Goal: Register for event/course

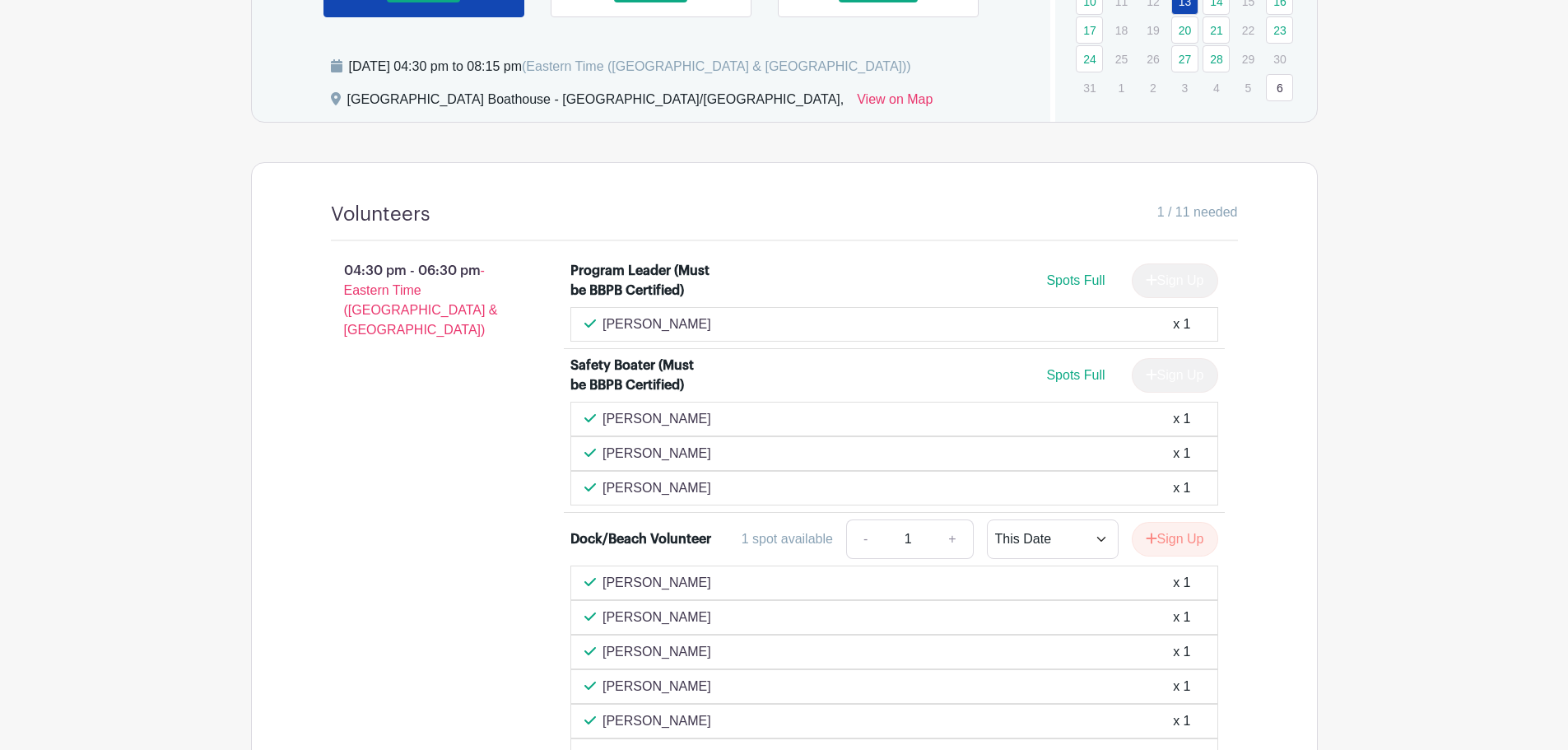
scroll to position [823, 0]
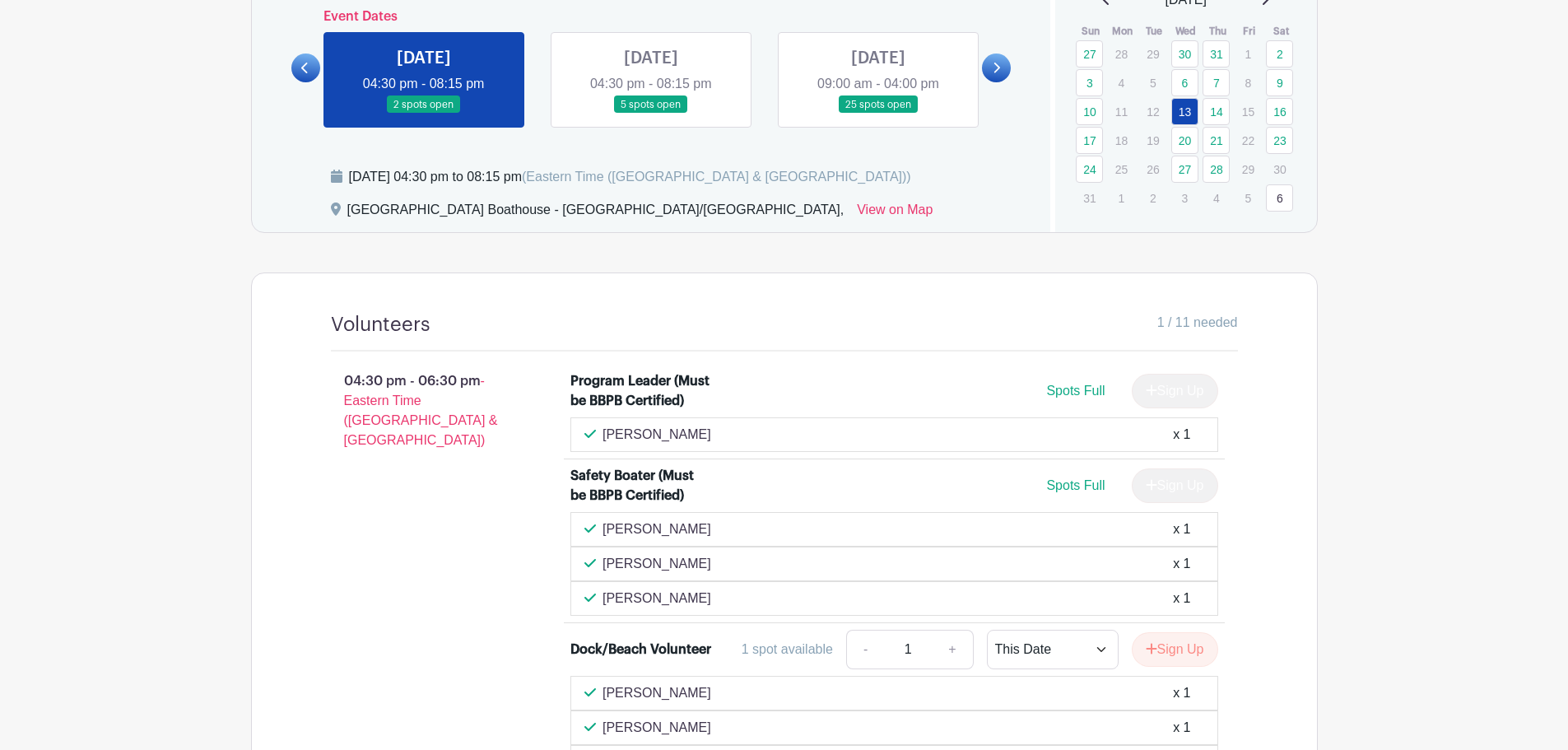
click at [651, 113] on link at bounding box center [651, 113] width 0 height 0
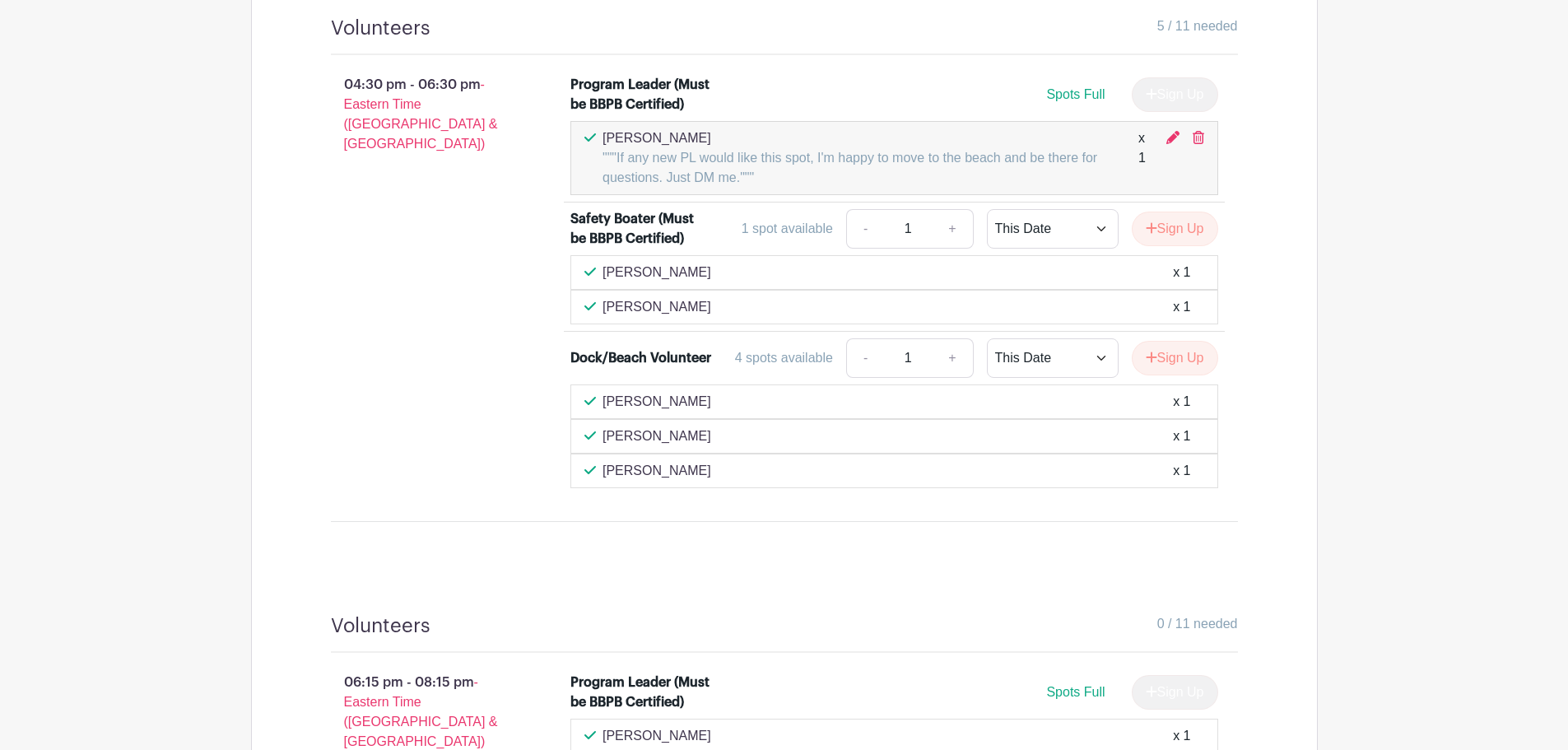
scroll to position [1152, 0]
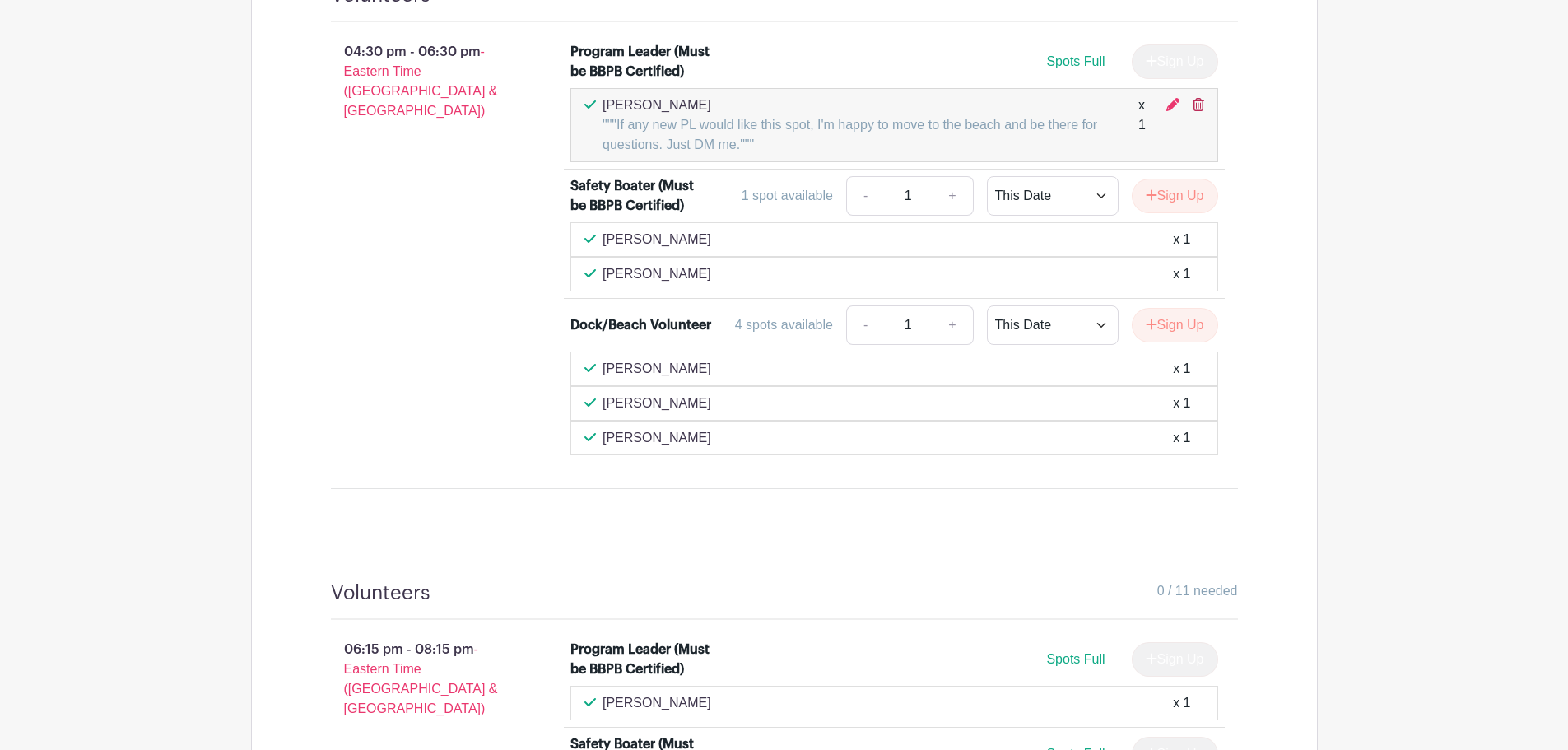
click at [1199, 110] on icon at bounding box center [1198, 104] width 11 height 13
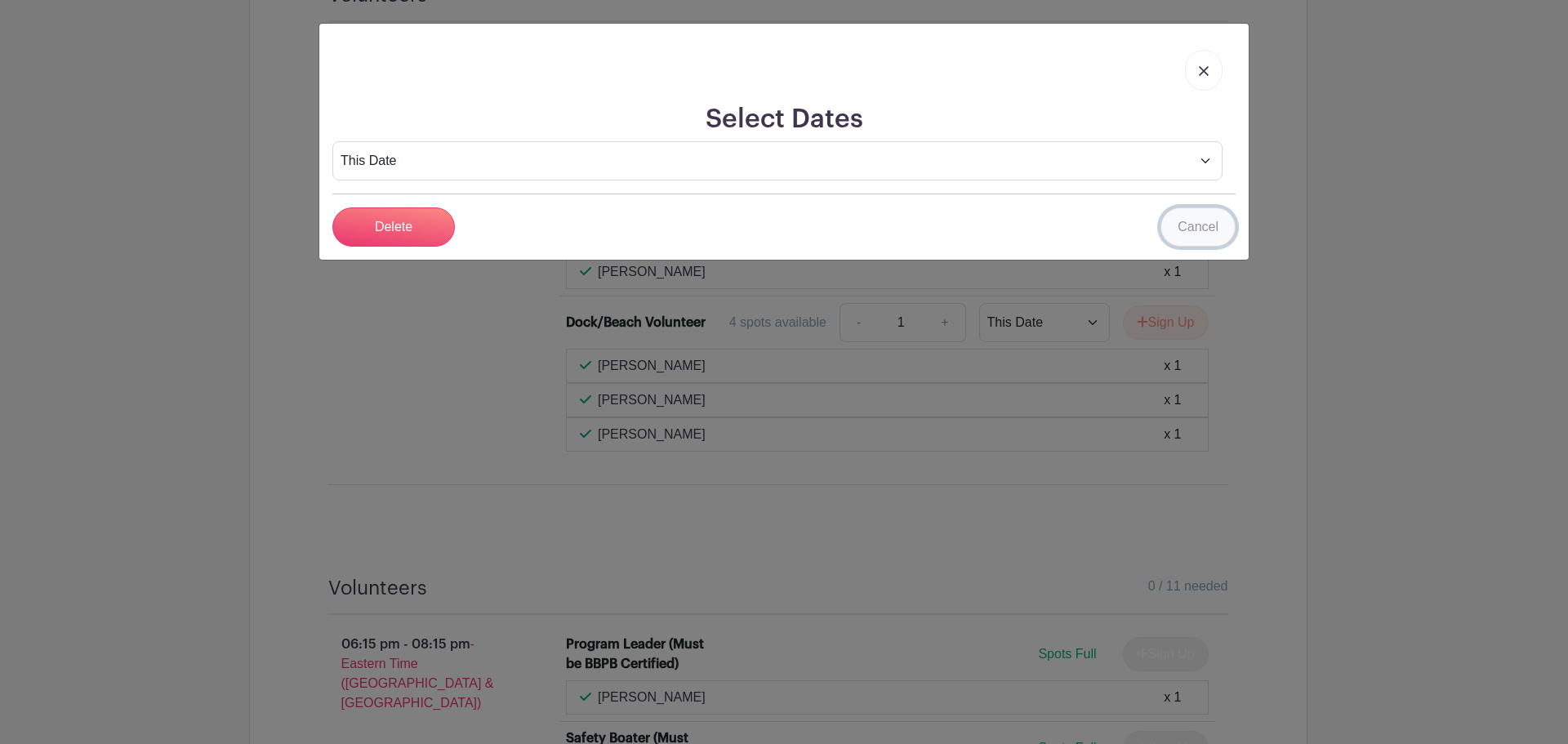
click at [1204, 226] on link "Cancel" at bounding box center [1197, 226] width 75 height 39
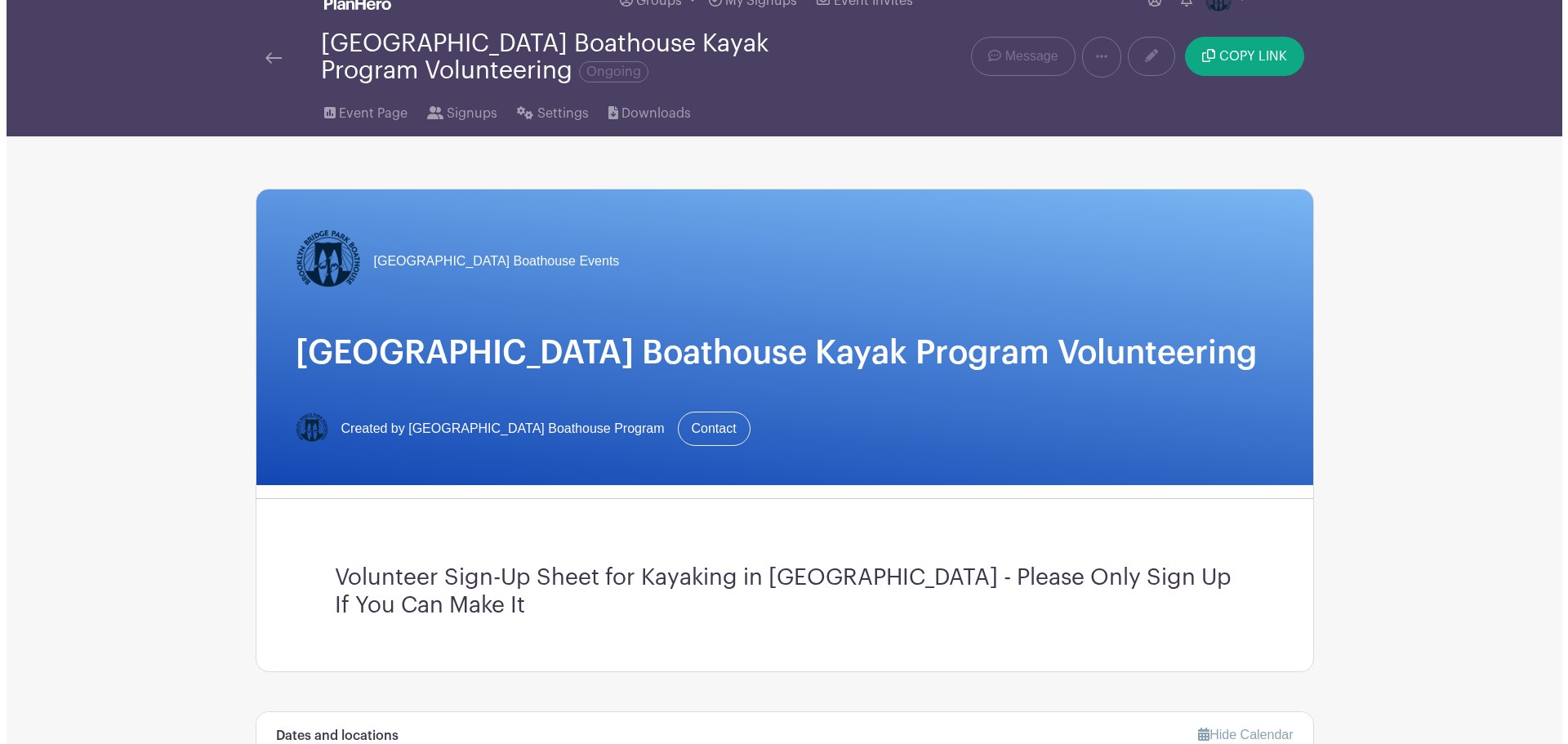
scroll to position [0, 0]
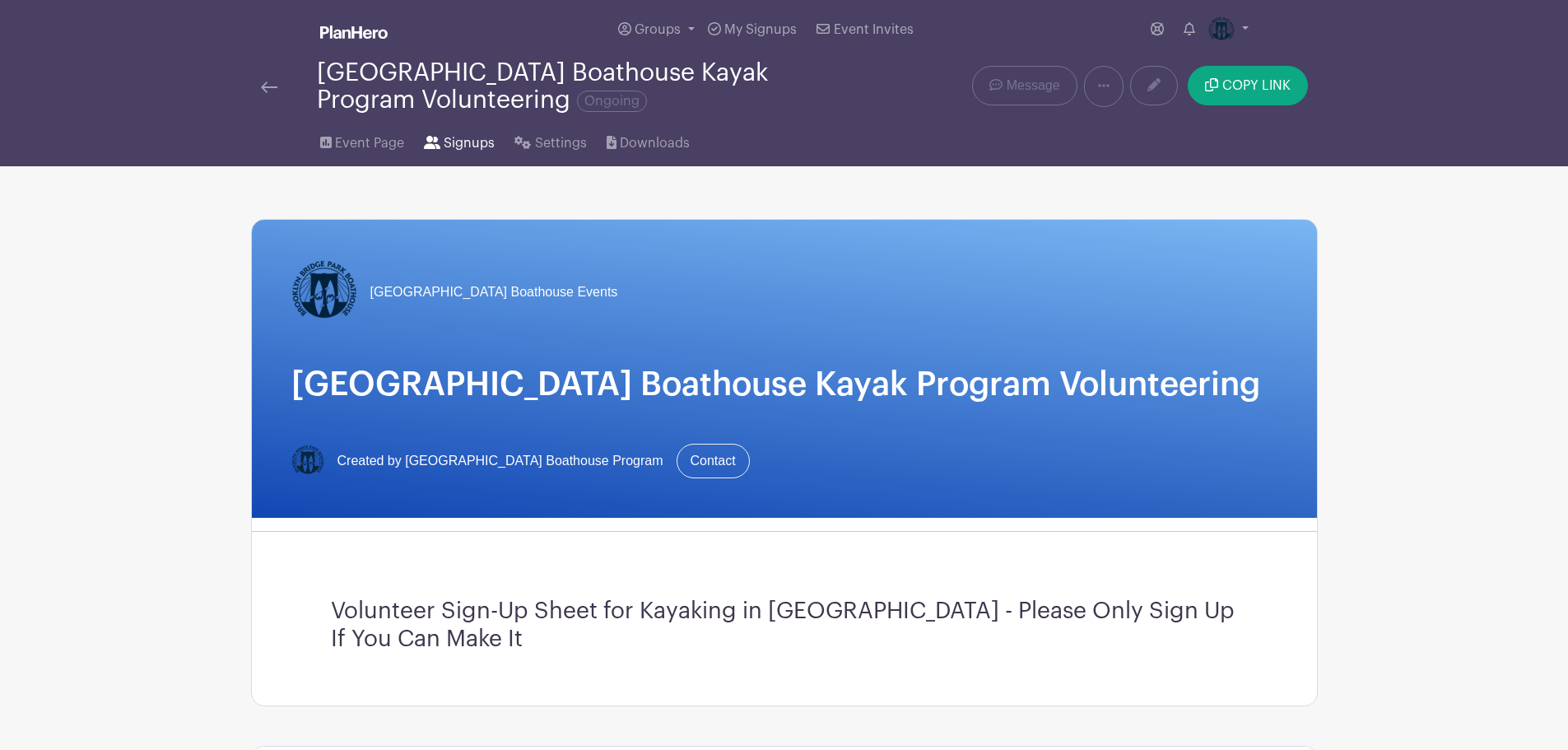
click at [462, 143] on span "Signups" at bounding box center [469, 143] width 51 height 20
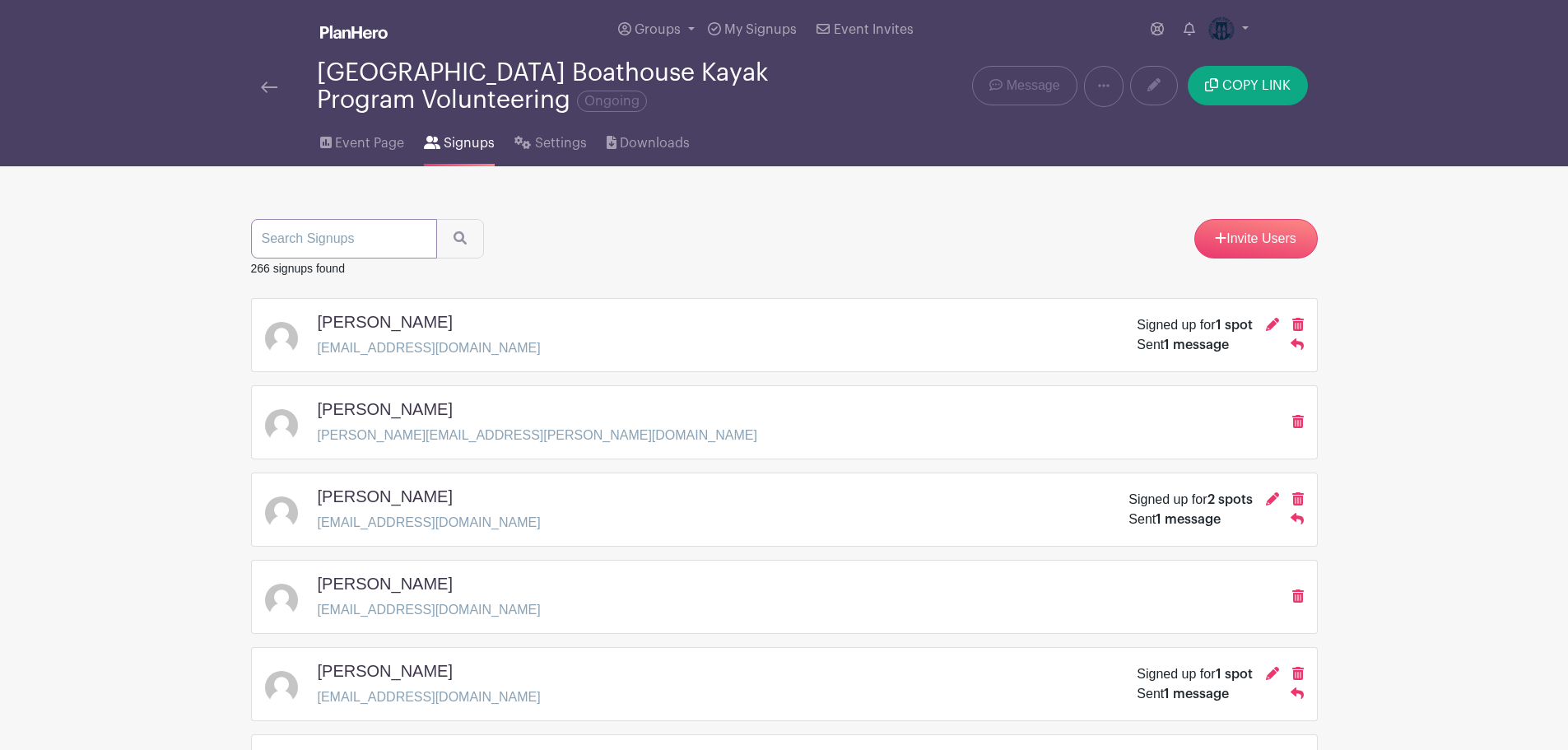
click at [322, 233] on input "search" at bounding box center [344, 238] width 186 height 39
type input "howard"
click at [436, 219] on button "submit" at bounding box center [460, 238] width 48 height 39
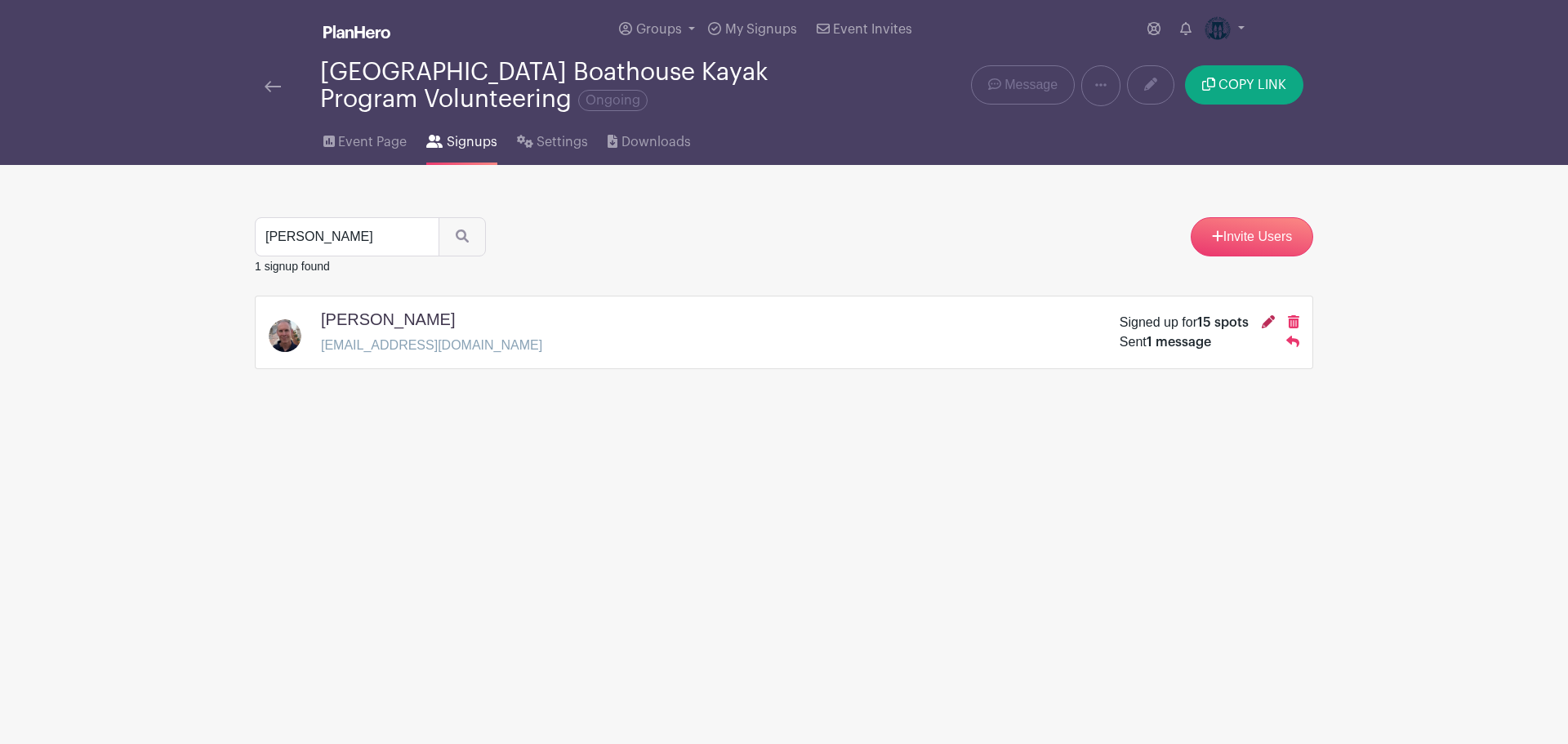
click at [1263, 326] on icon at bounding box center [1268, 321] width 13 height 13
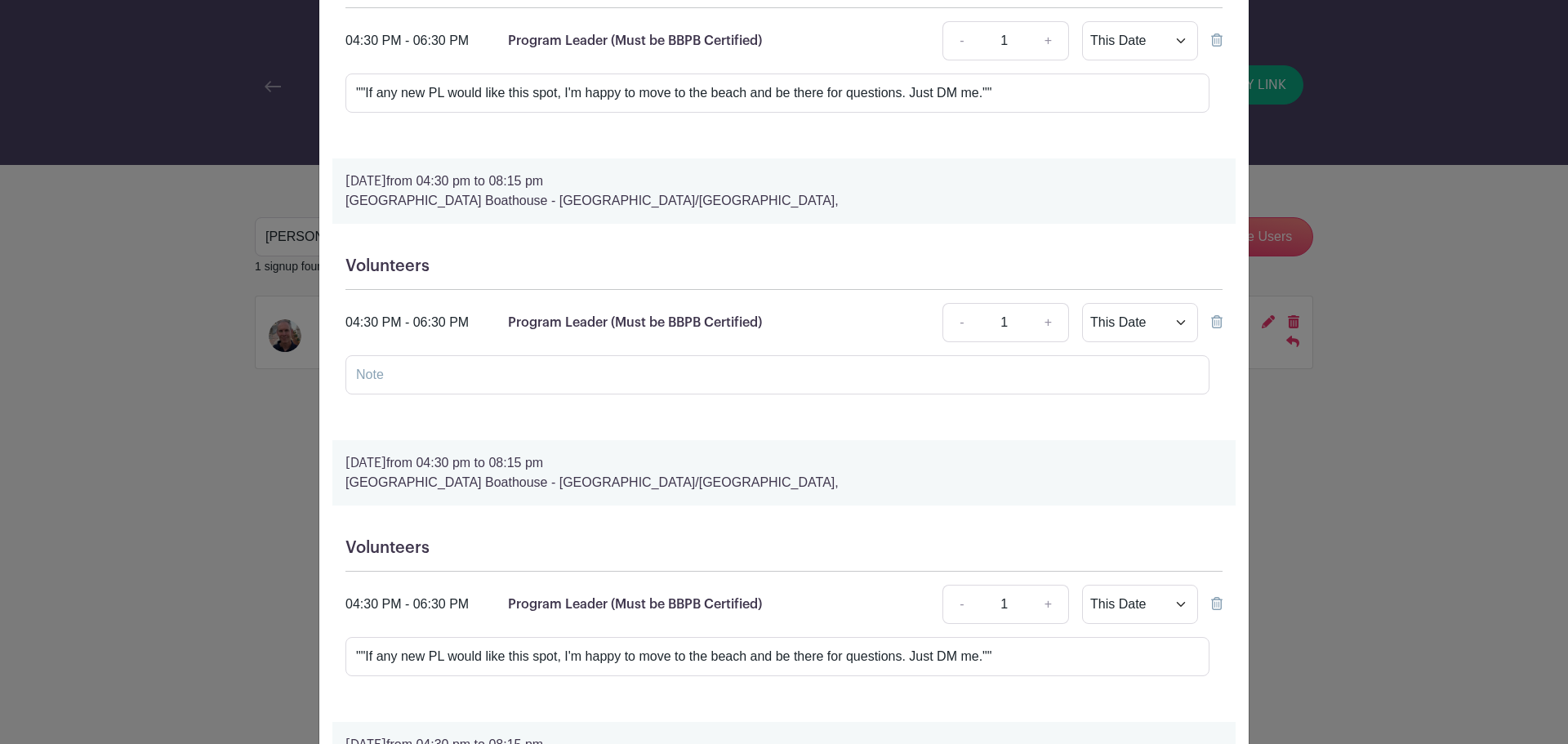
scroll to position [408, 0]
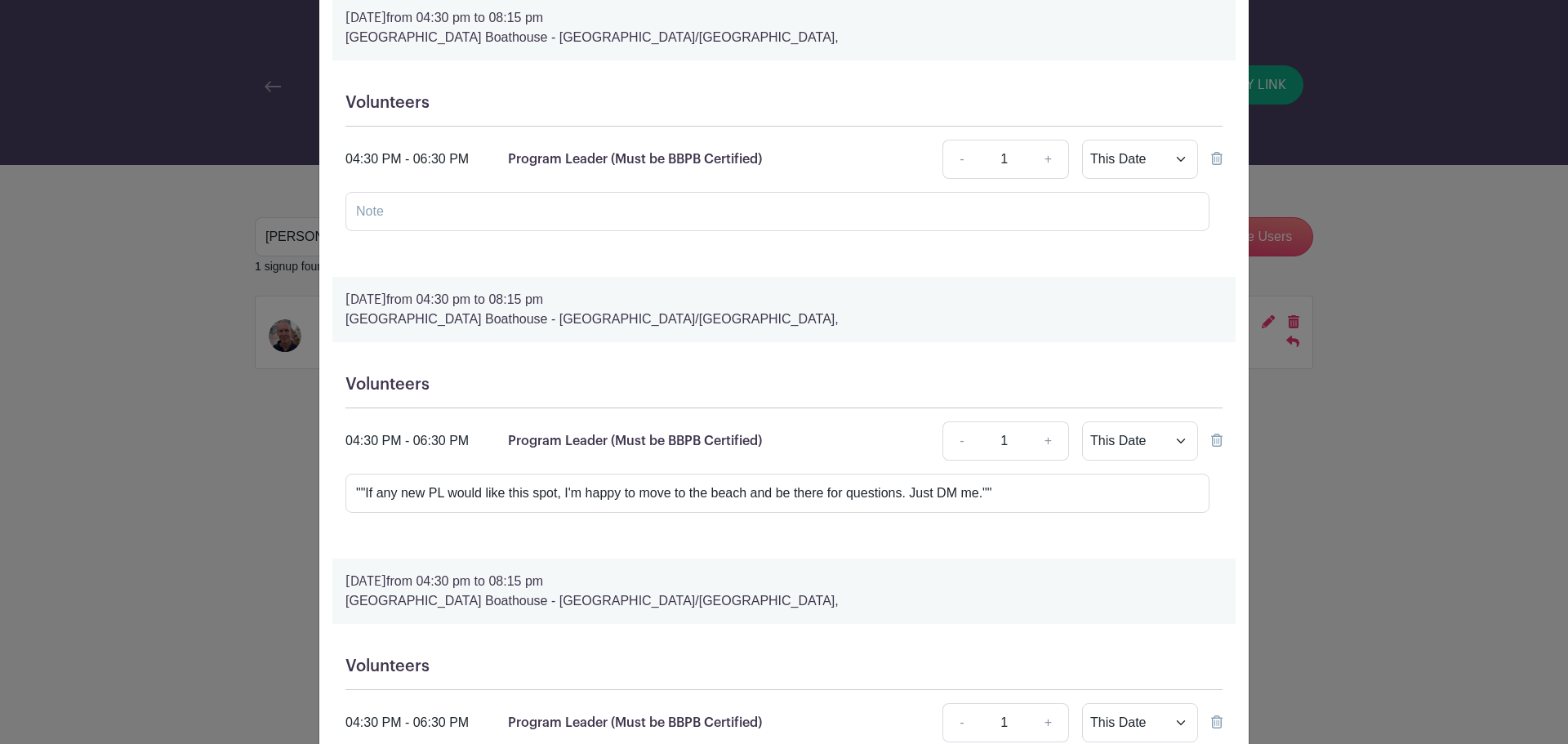
click at [1211, 441] on icon at bounding box center [1216, 440] width 11 height 13
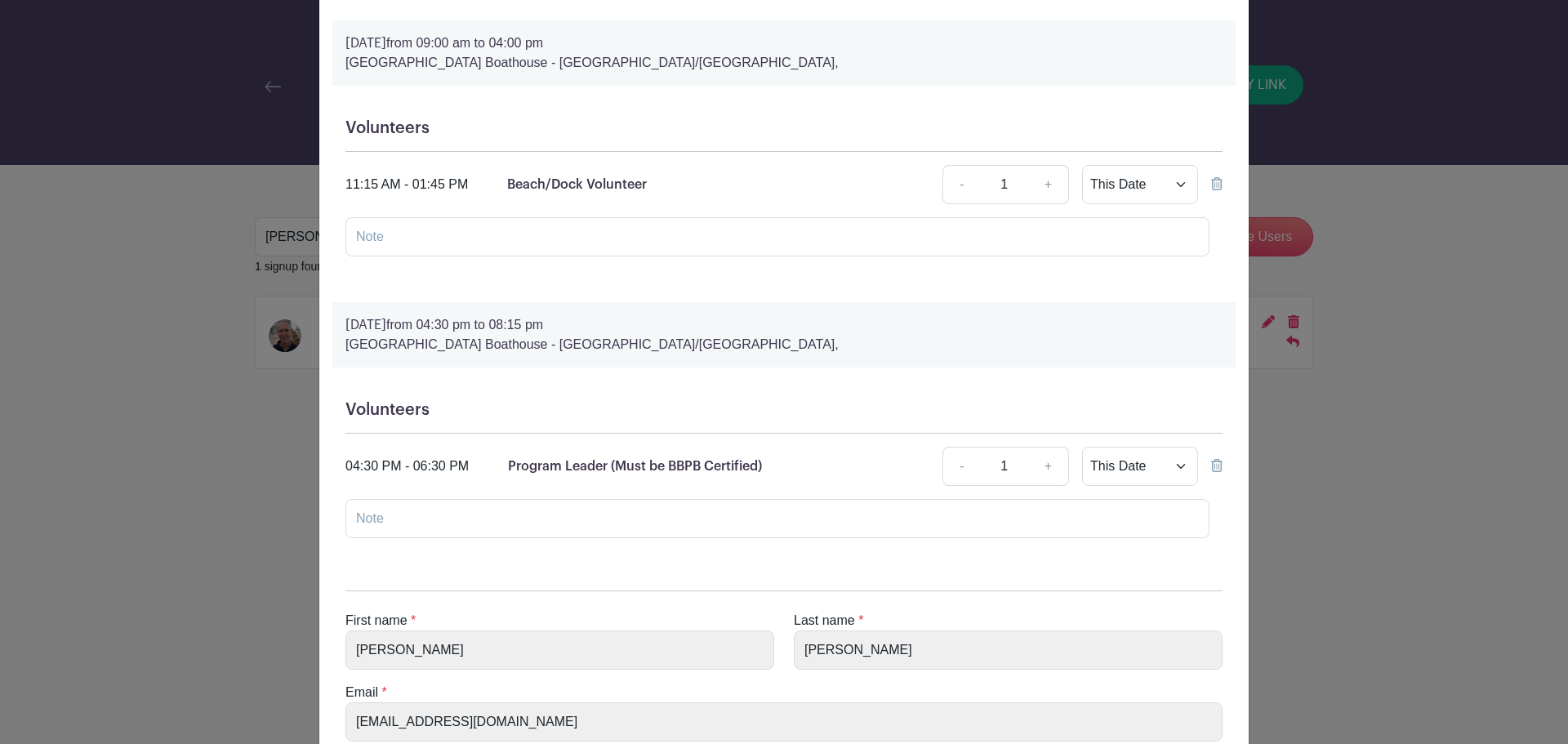
scroll to position [3647, 0]
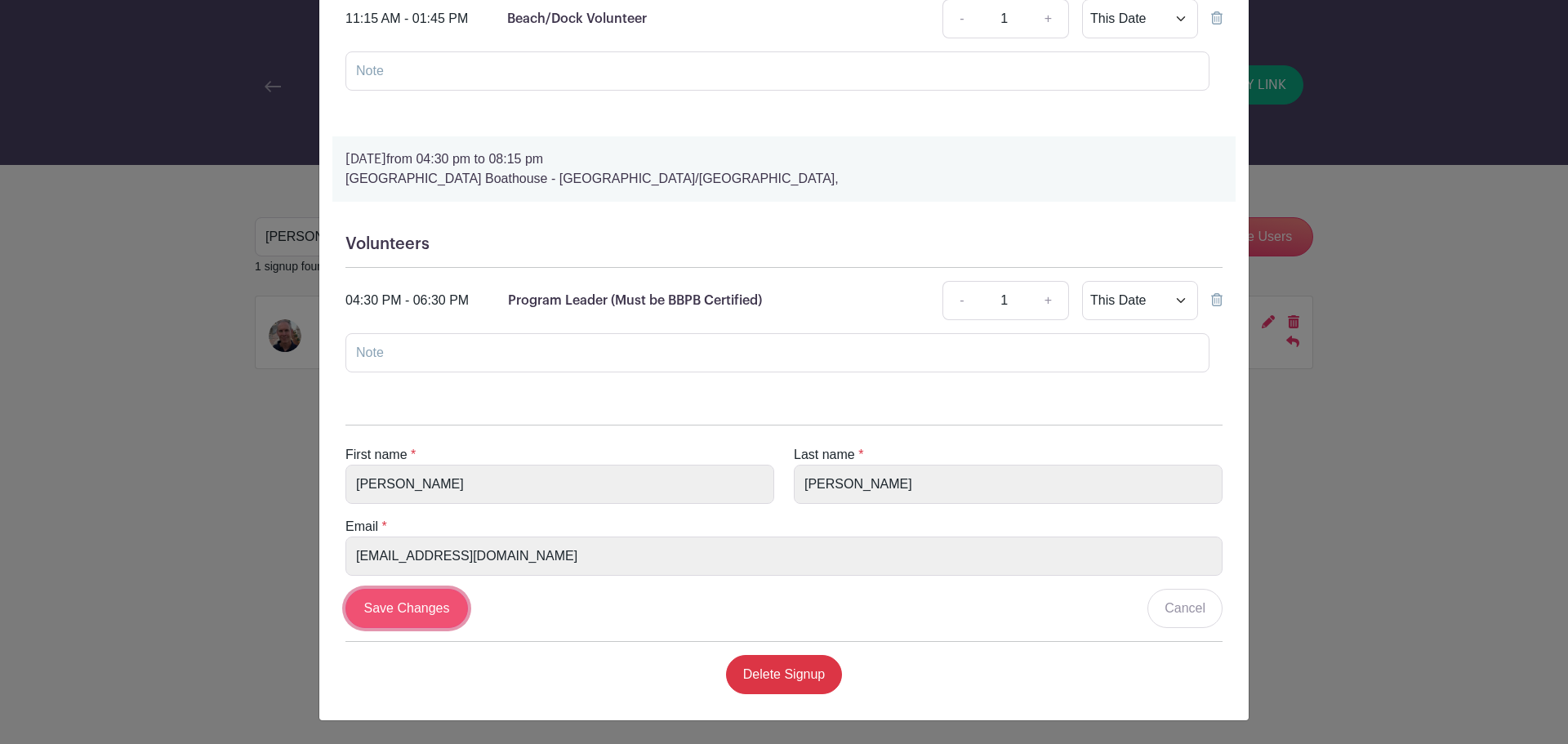
click at [423, 610] on input "Save Changes" at bounding box center [407, 607] width 123 height 39
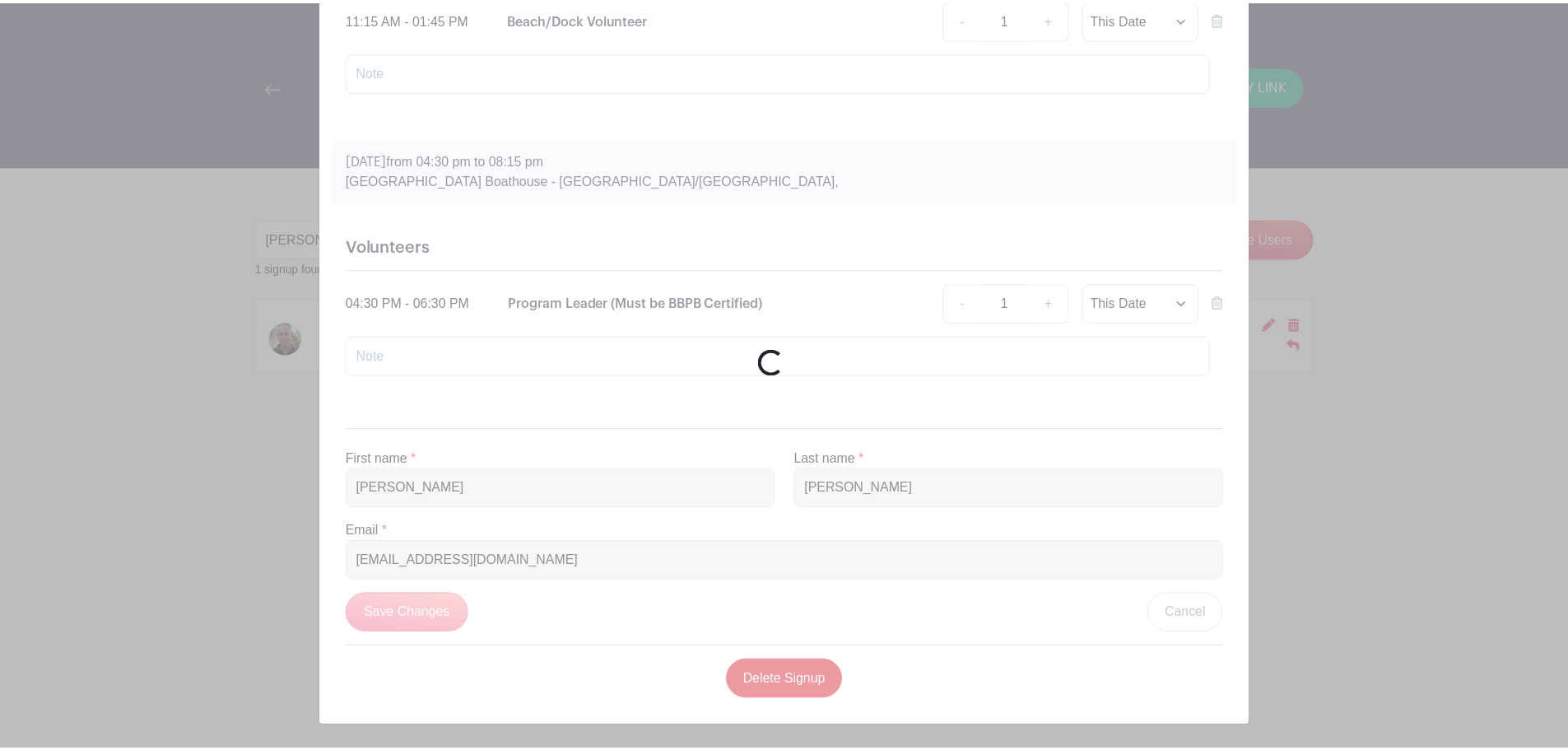
scroll to position [2497, 0]
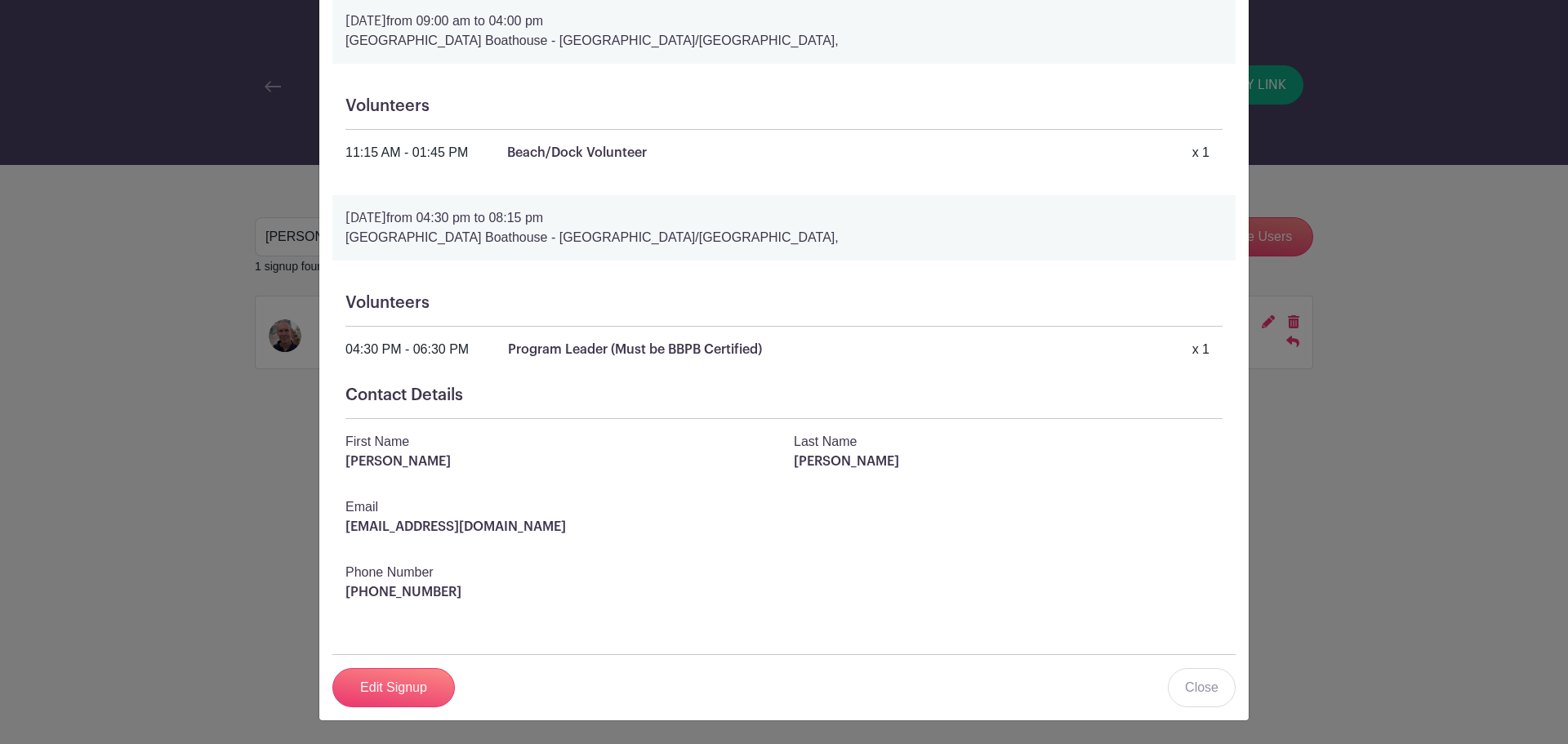
click at [1444, 478] on div "Brooklyn Bridge Park Boathouse Program's Signup Wednesday, August 27, 2025 from…" at bounding box center [784, 372] width 1568 height 744
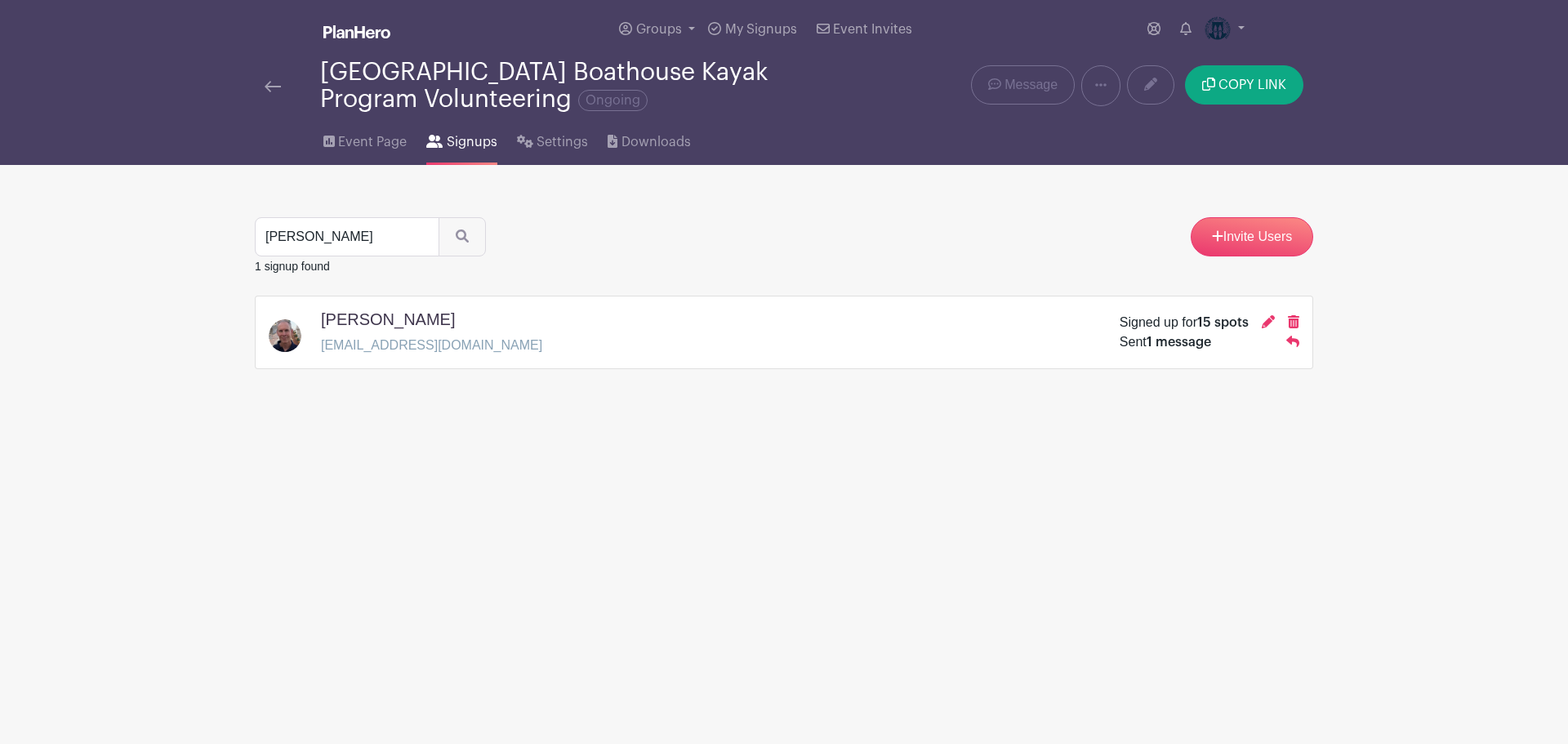
click at [273, 83] on img at bounding box center [272, 86] width 16 height 11
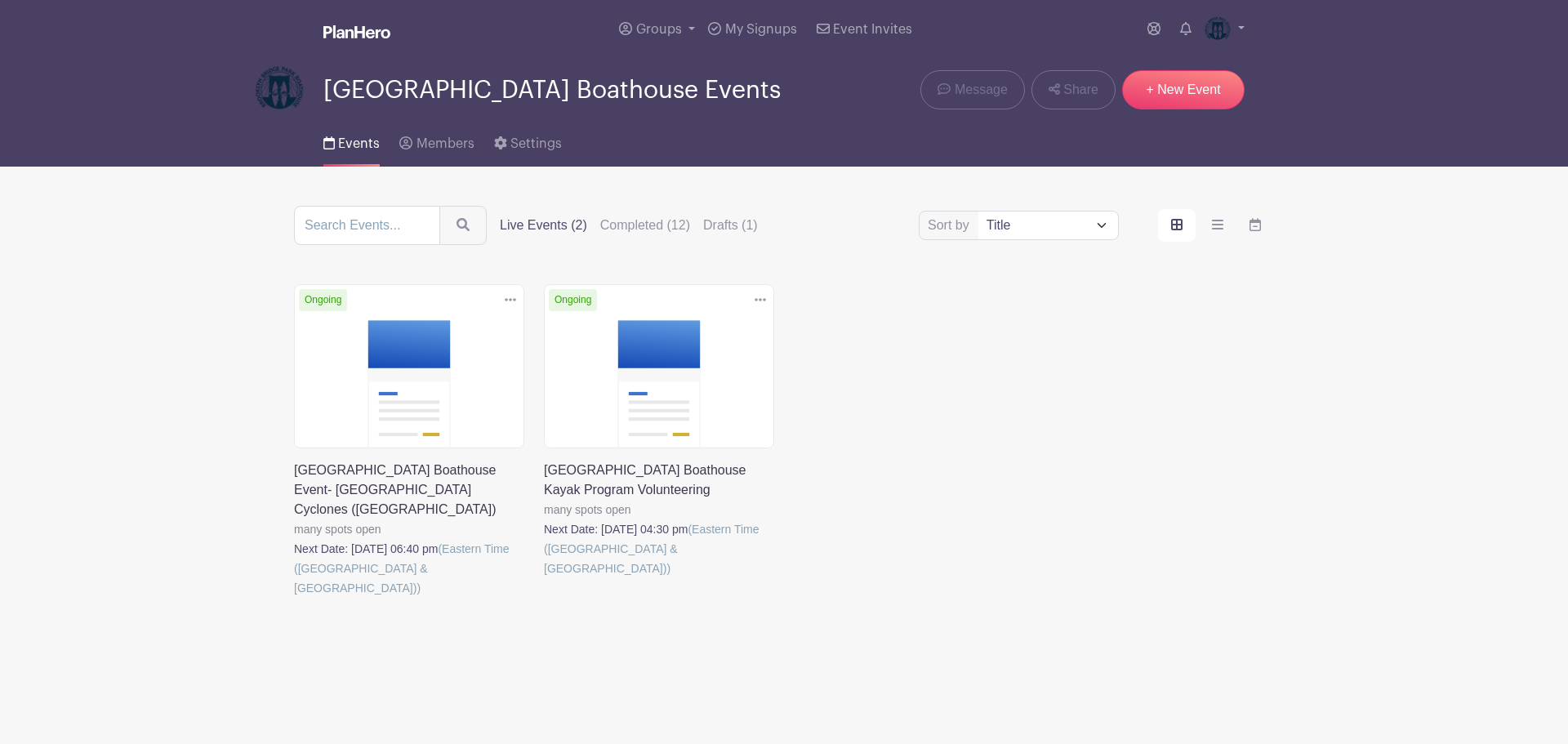
click at [544, 578] on link at bounding box center [544, 578] width 0 height 0
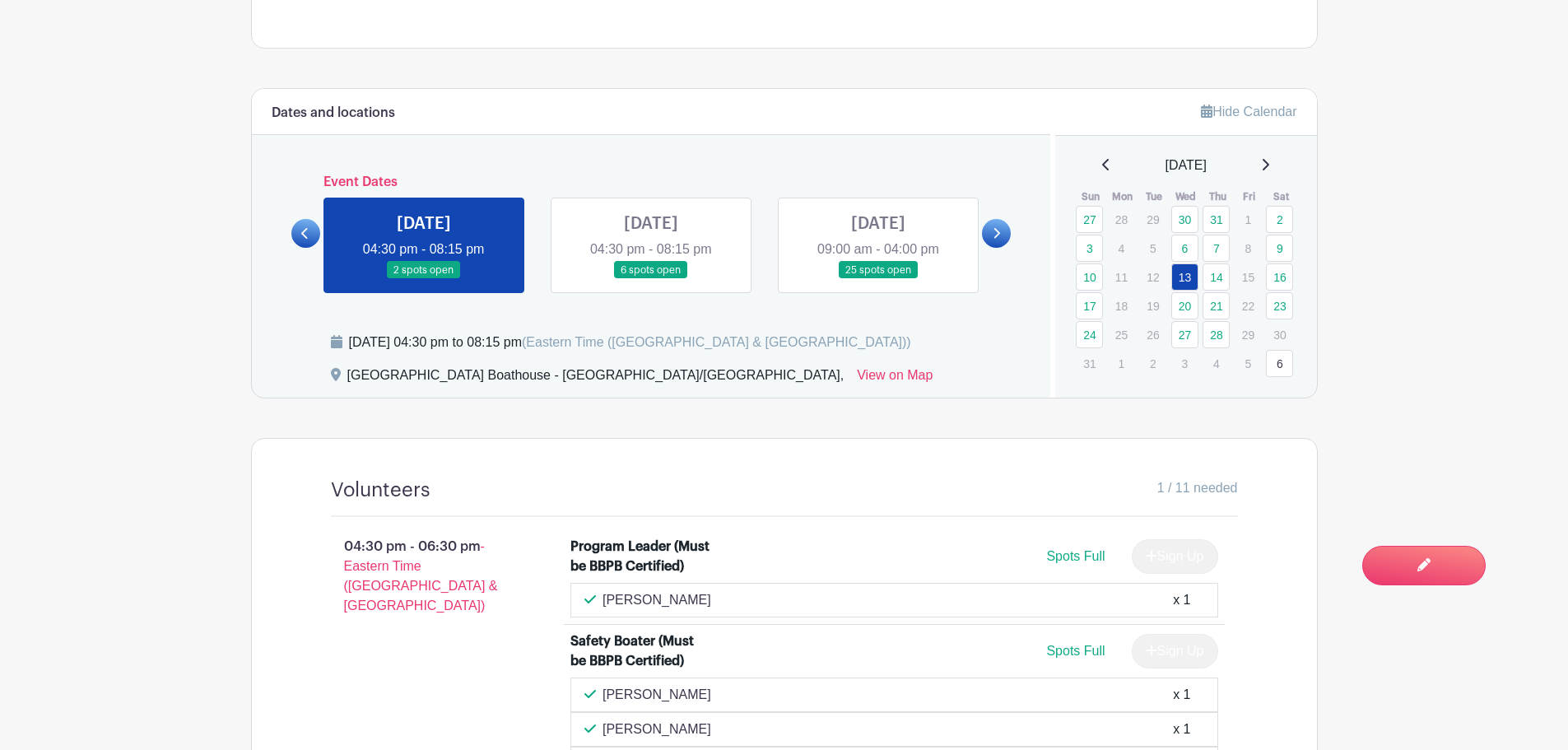
scroll to position [659, 0]
click at [651, 278] on link at bounding box center [651, 278] width 0 height 0
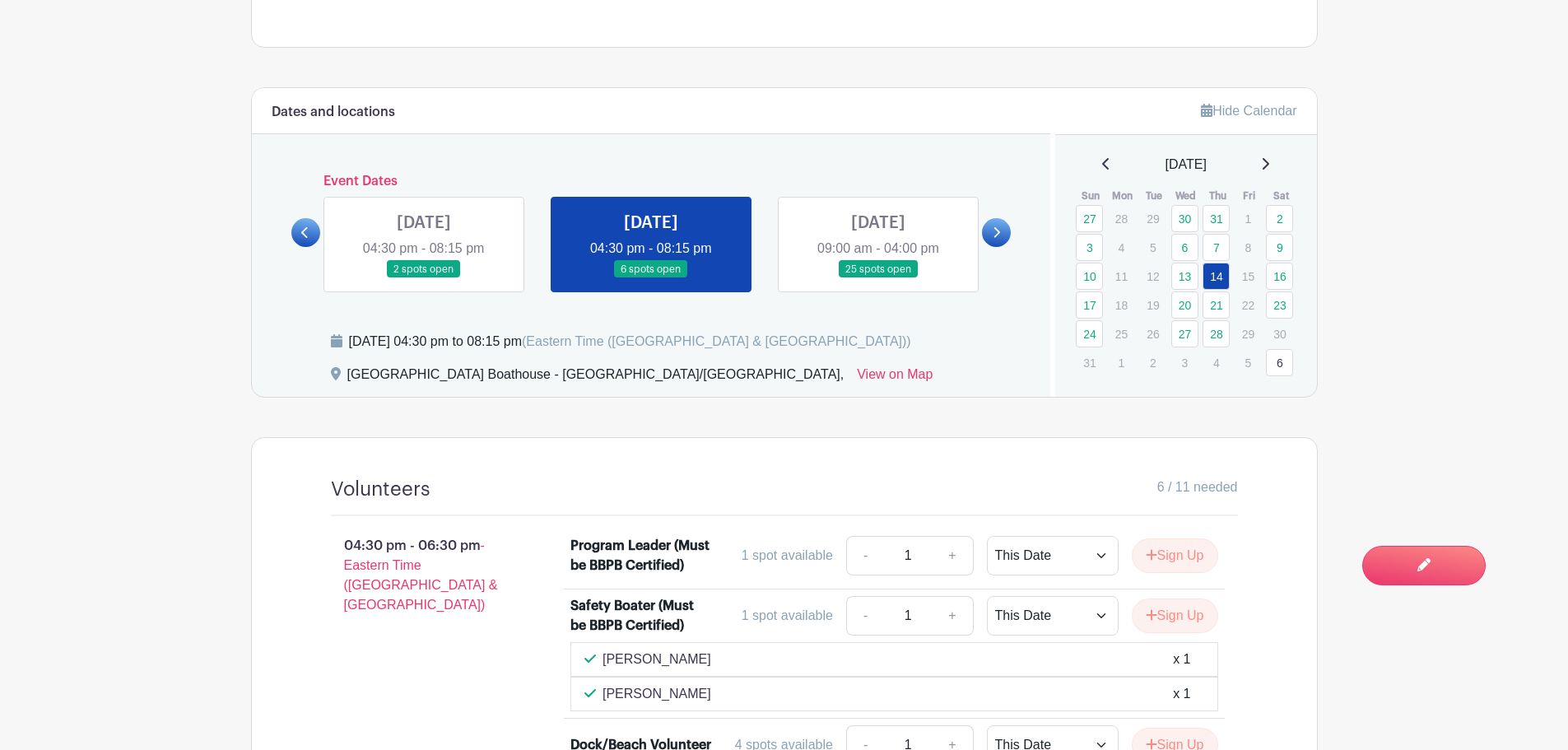
scroll to position [905, 0]
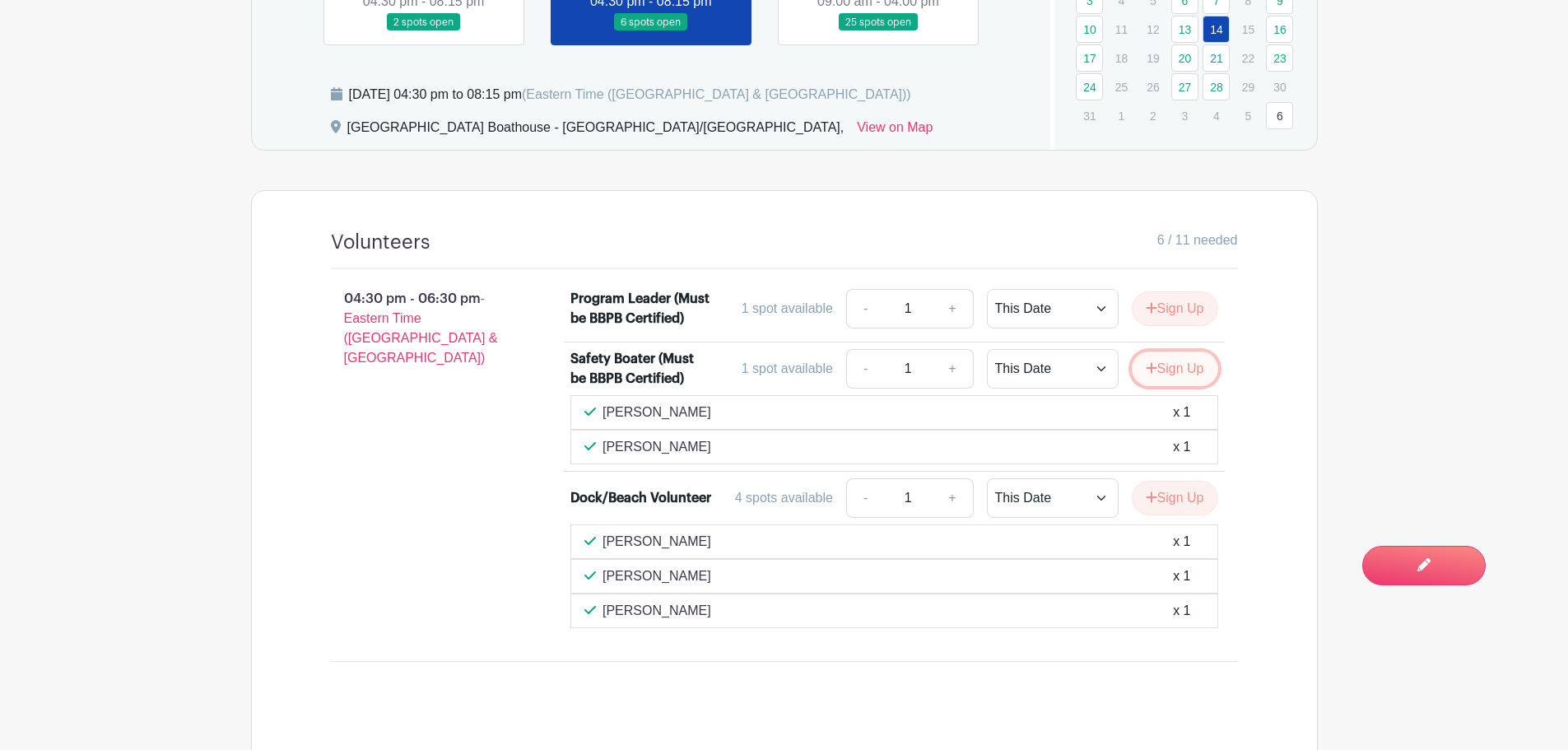
click at [1193, 370] on button "Sign Up" at bounding box center [1174, 368] width 86 height 35
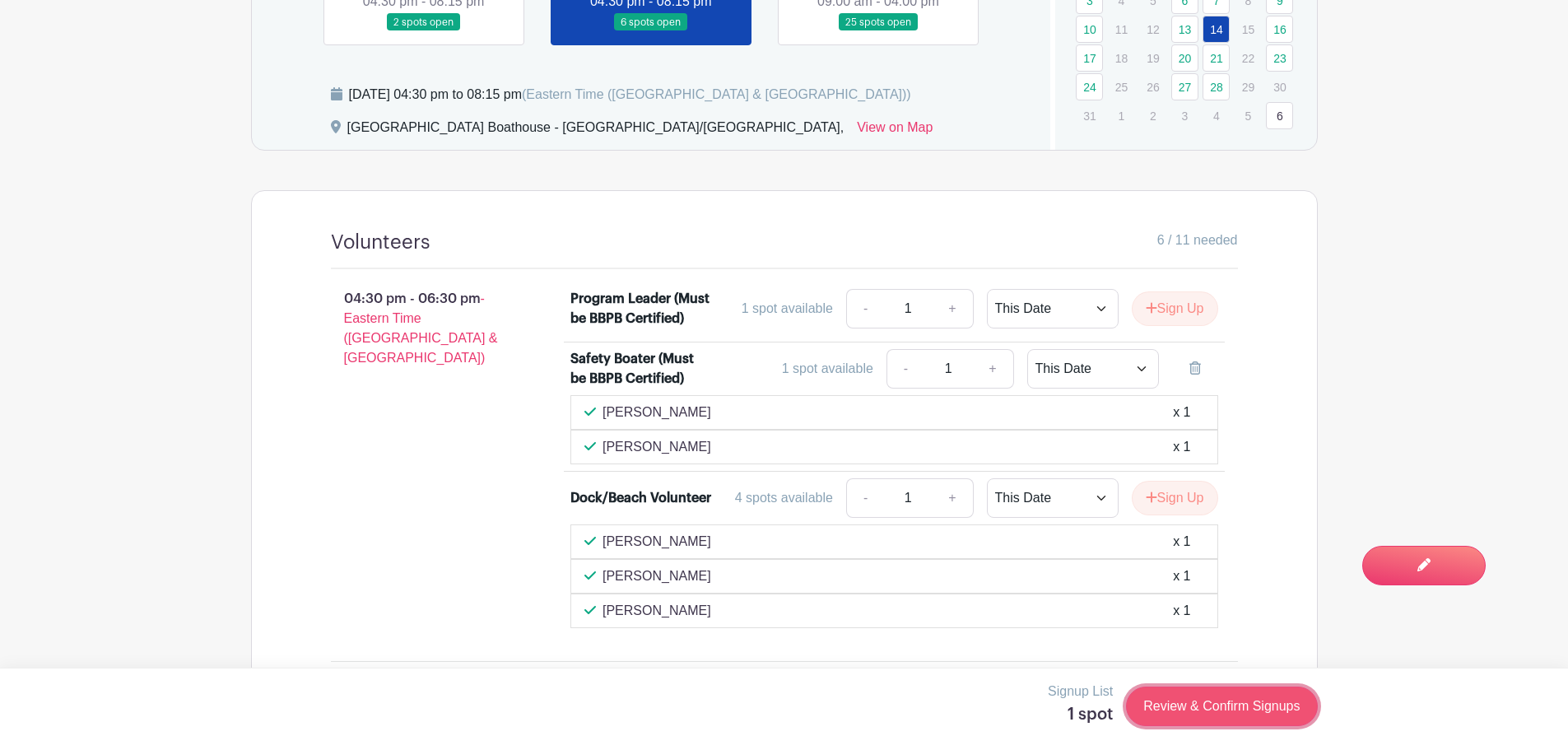
click at [1218, 708] on link "Review & Confirm Signups" at bounding box center [1220, 706] width 191 height 39
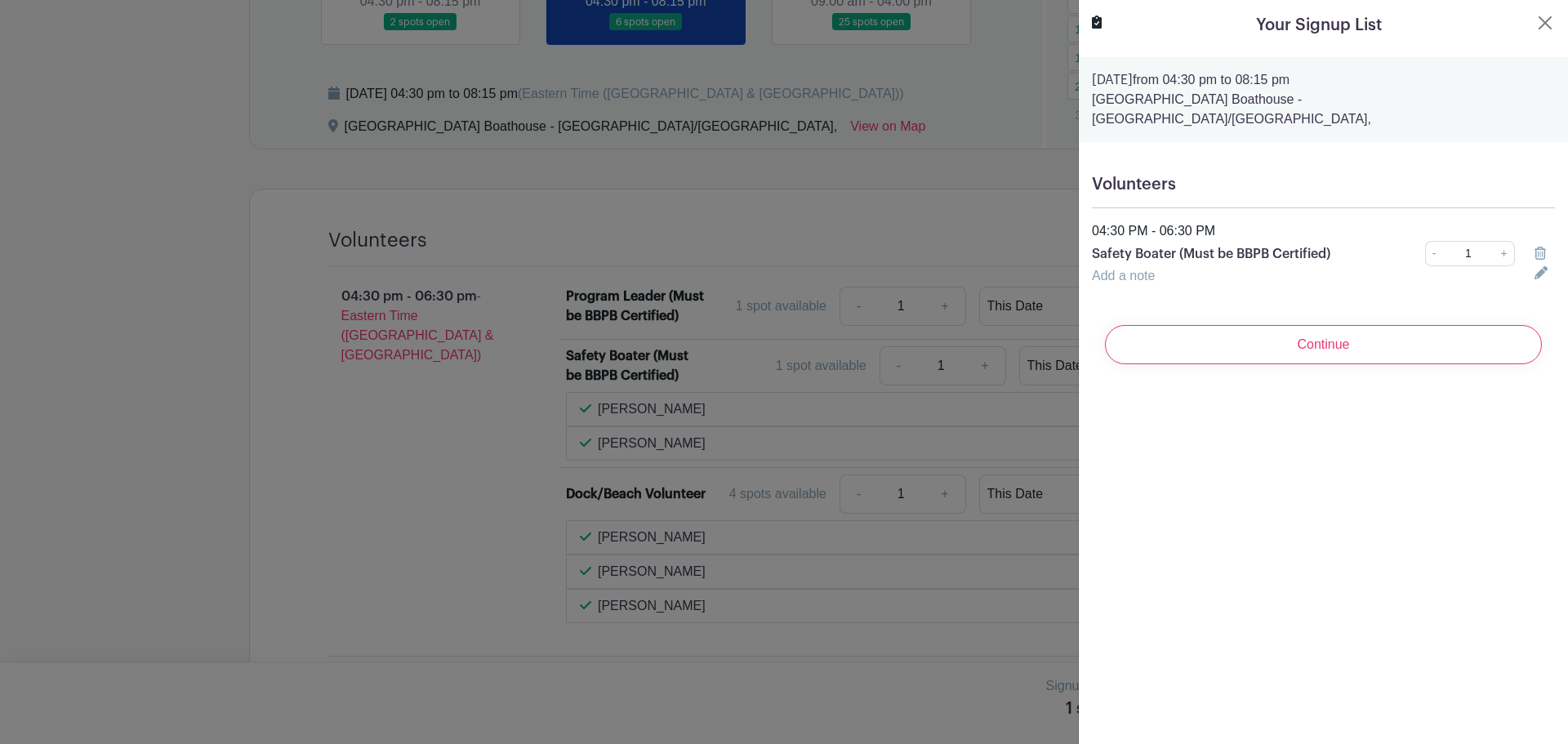
drag, startPoint x: 1342, startPoint y: 325, endPoint x: 1423, endPoint y: 316, distance: 81.5
click at [1341, 325] on input "Continue" at bounding box center [1323, 344] width 437 height 39
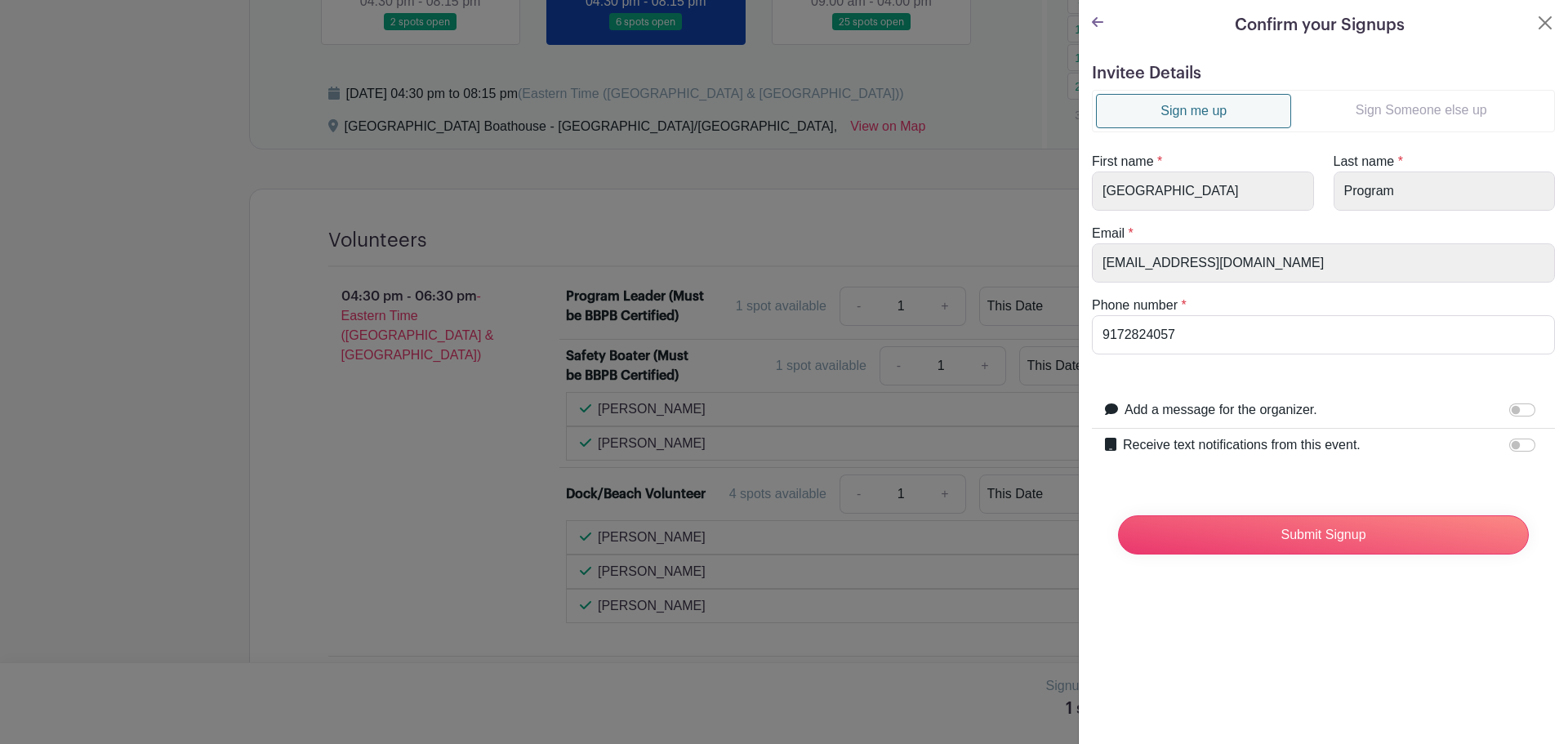
click at [1413, 109] on link "Sign Someone else up" at bounding box center [1421, 111] width 259 height 33
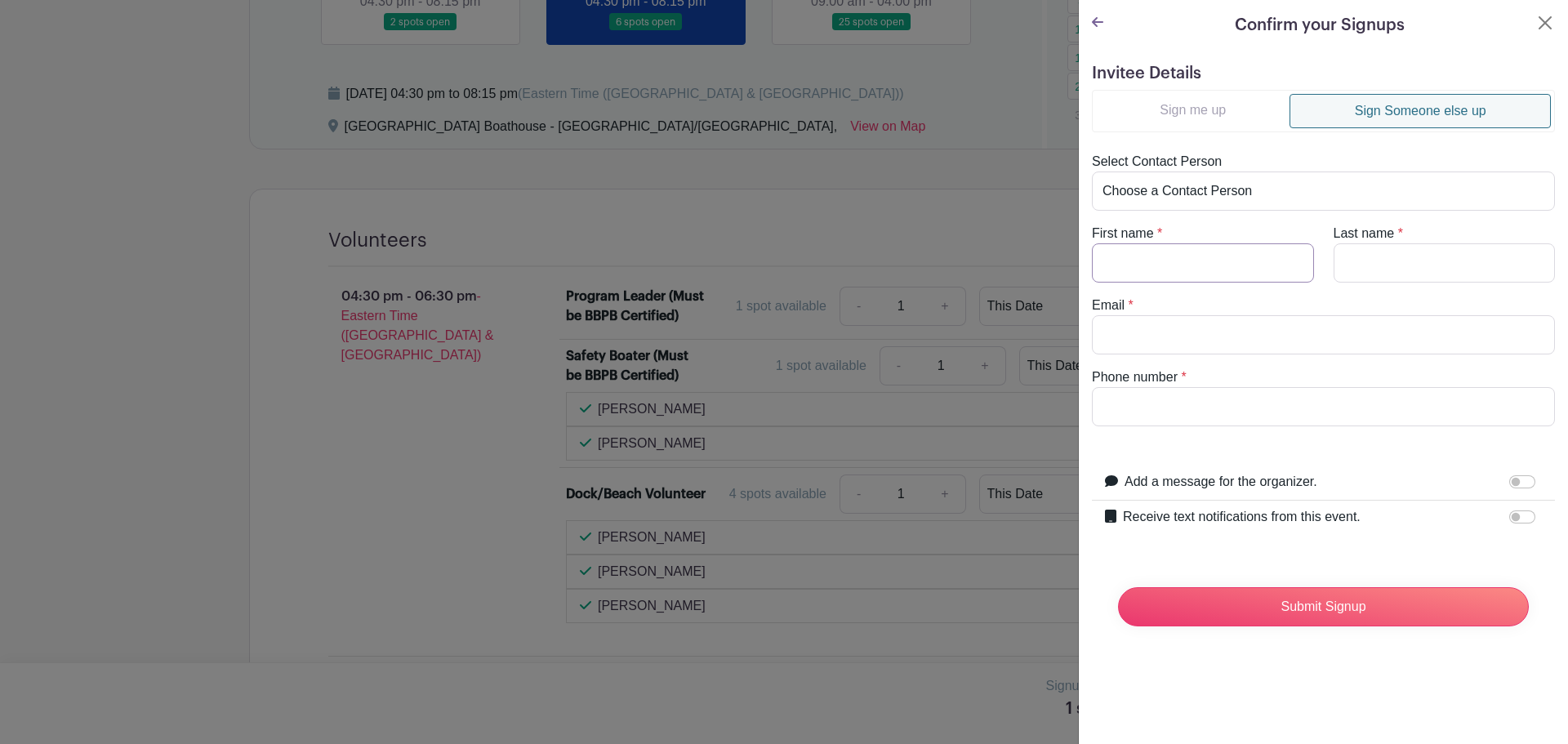
click at [1159, 276] on input "First name" at bounding box center [1202, 263] width 222 height 39
type input "Howard"
click at [1431, 264] on input "Last name" at bounding box center [1444, 263] width 222 height 39
type input "Sugarman"
click at [1227, 335] on input "Email" at bounding box center [1323, 334] width 463 height 39
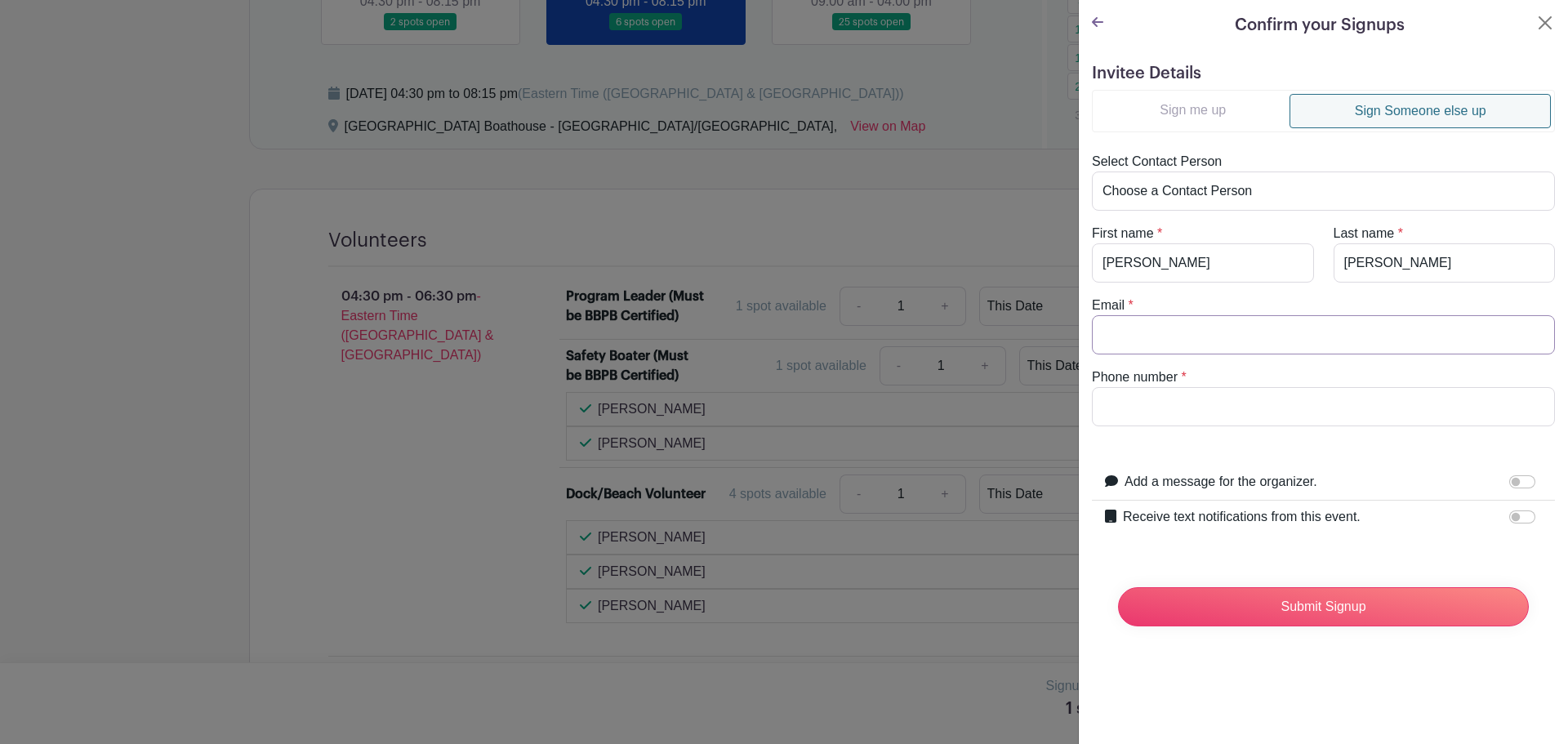
type input "hsugarman@icloud.com"
click at [1187, 400] on input "Phone number" at bounding box center [1323, 406] width 463 height 39
type input "917-282-4057"
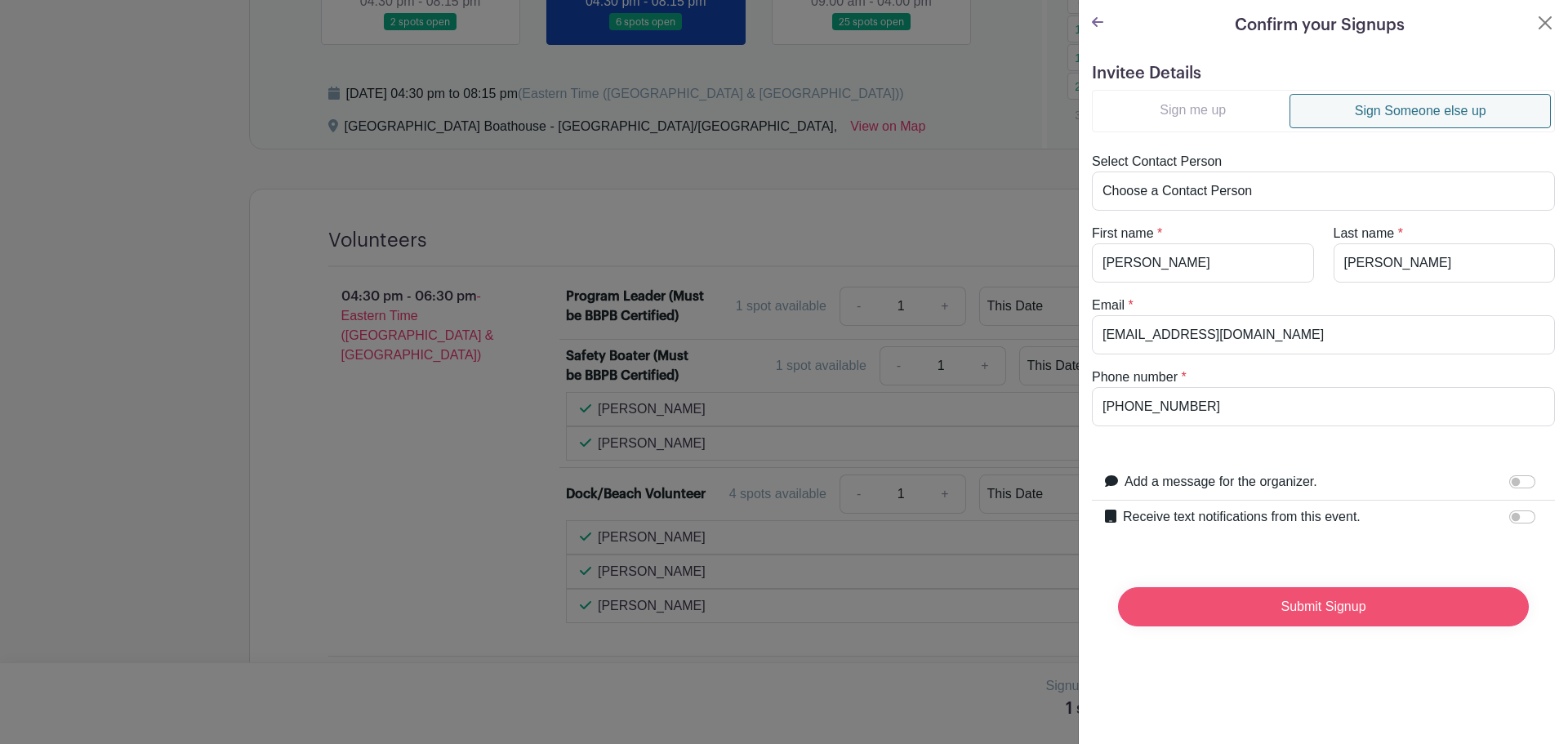
click at [1278, 602] on input "Submit Signup" at bounding box center [1323, 606] width 411 height 39
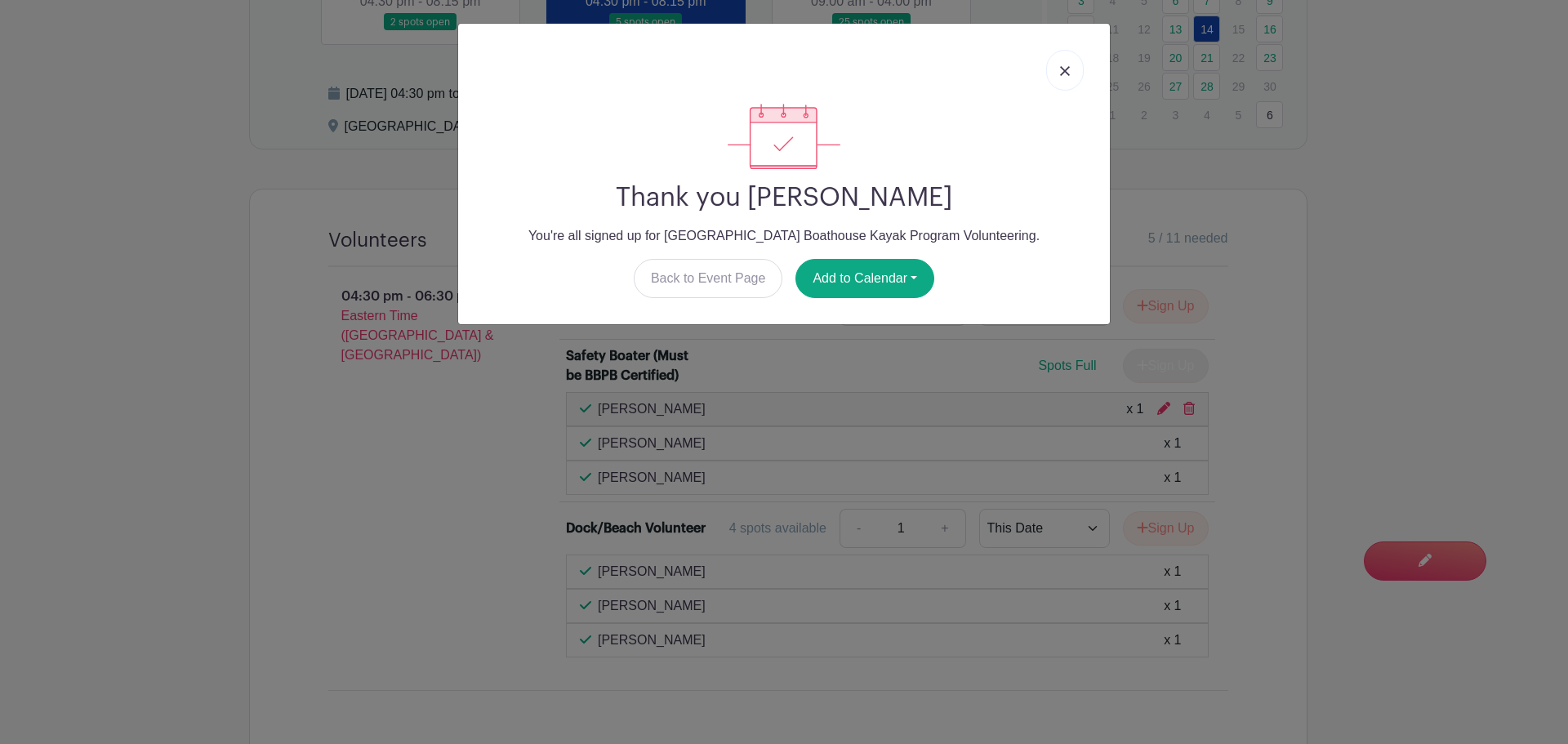
click at [1065, 67] on img at bounding box center [1064, 71] width 10 height 10
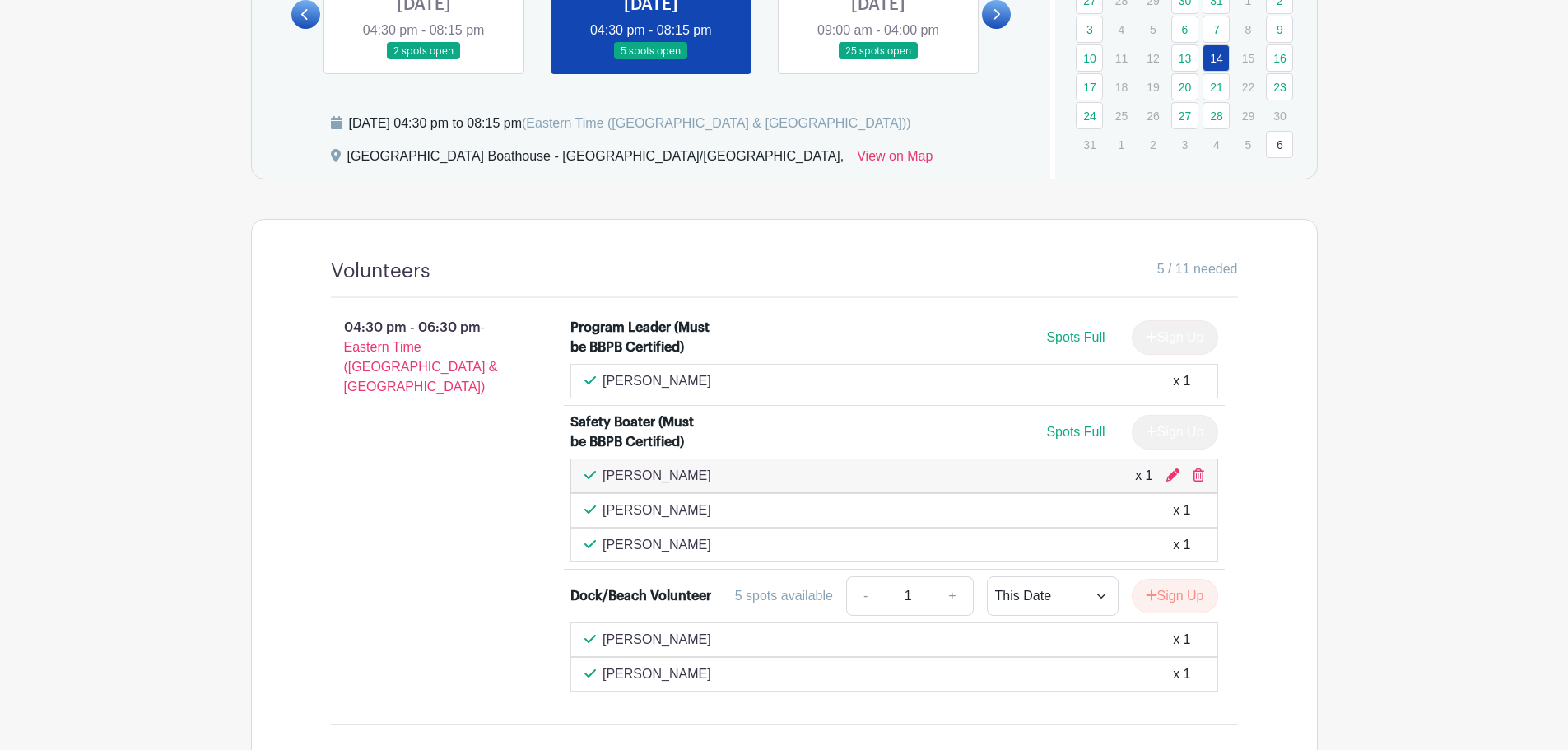
scroll to position [905, 0]
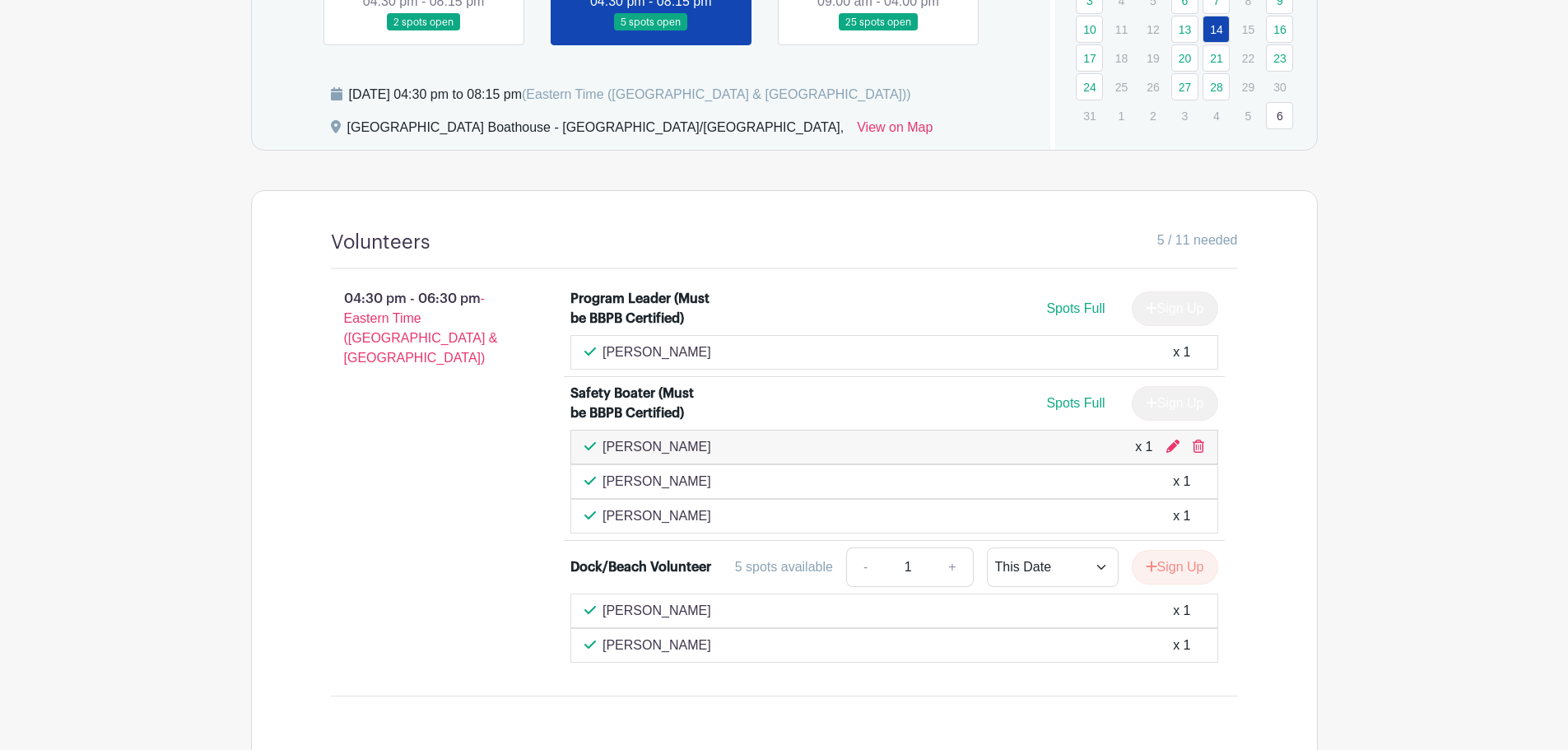
drag, startPoint x: 344, startPoint y: 298, endPoint x: 477, endPoint y: 301, distance: 133.0
click at [477, 301] on p "04:30 pm - 06:30 pm - Eastern Time (US & Canada)" at bounding box center [425, 328] width 240 height 92
copy p "04:30 pm - 06:30 pm"
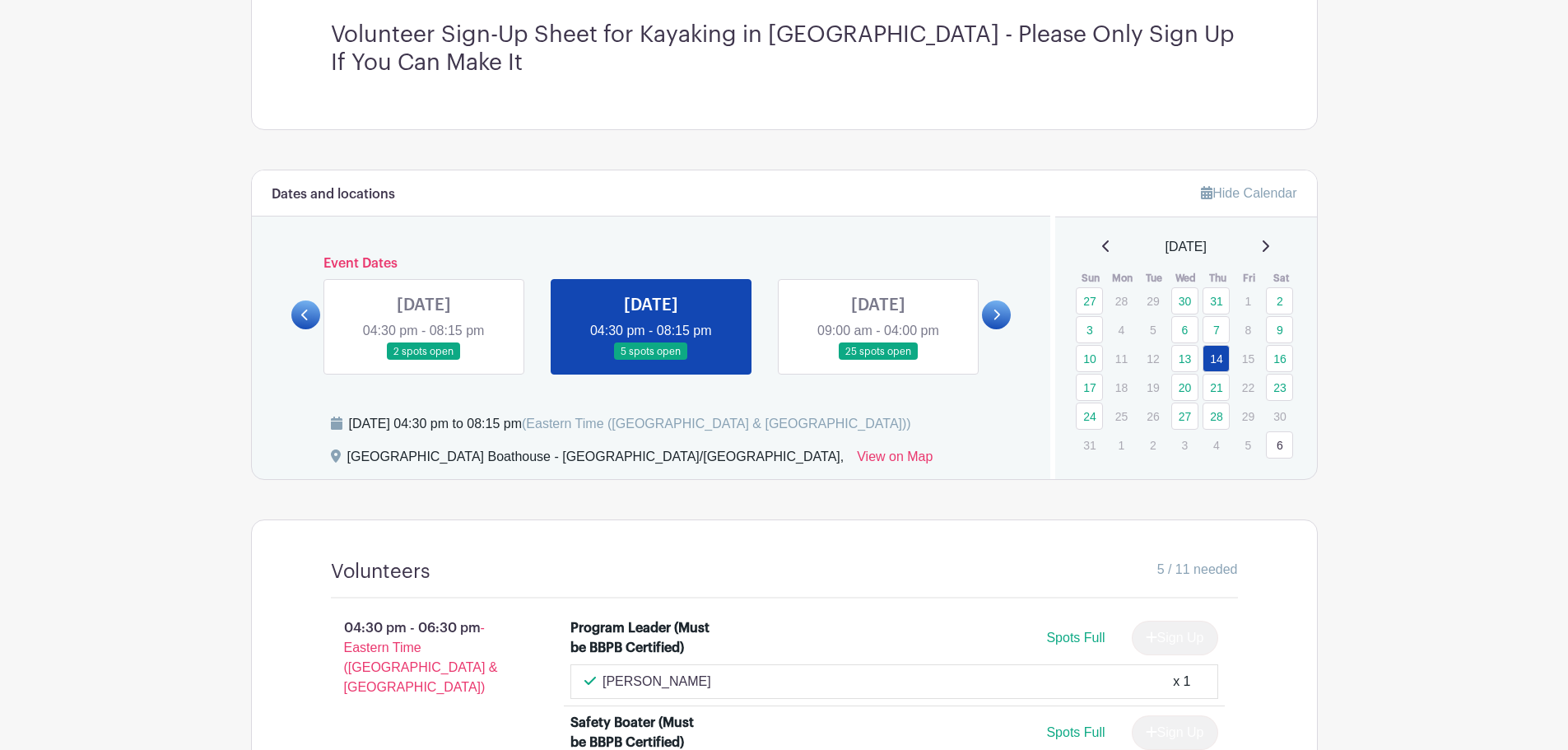
scroll to position [823, 0]
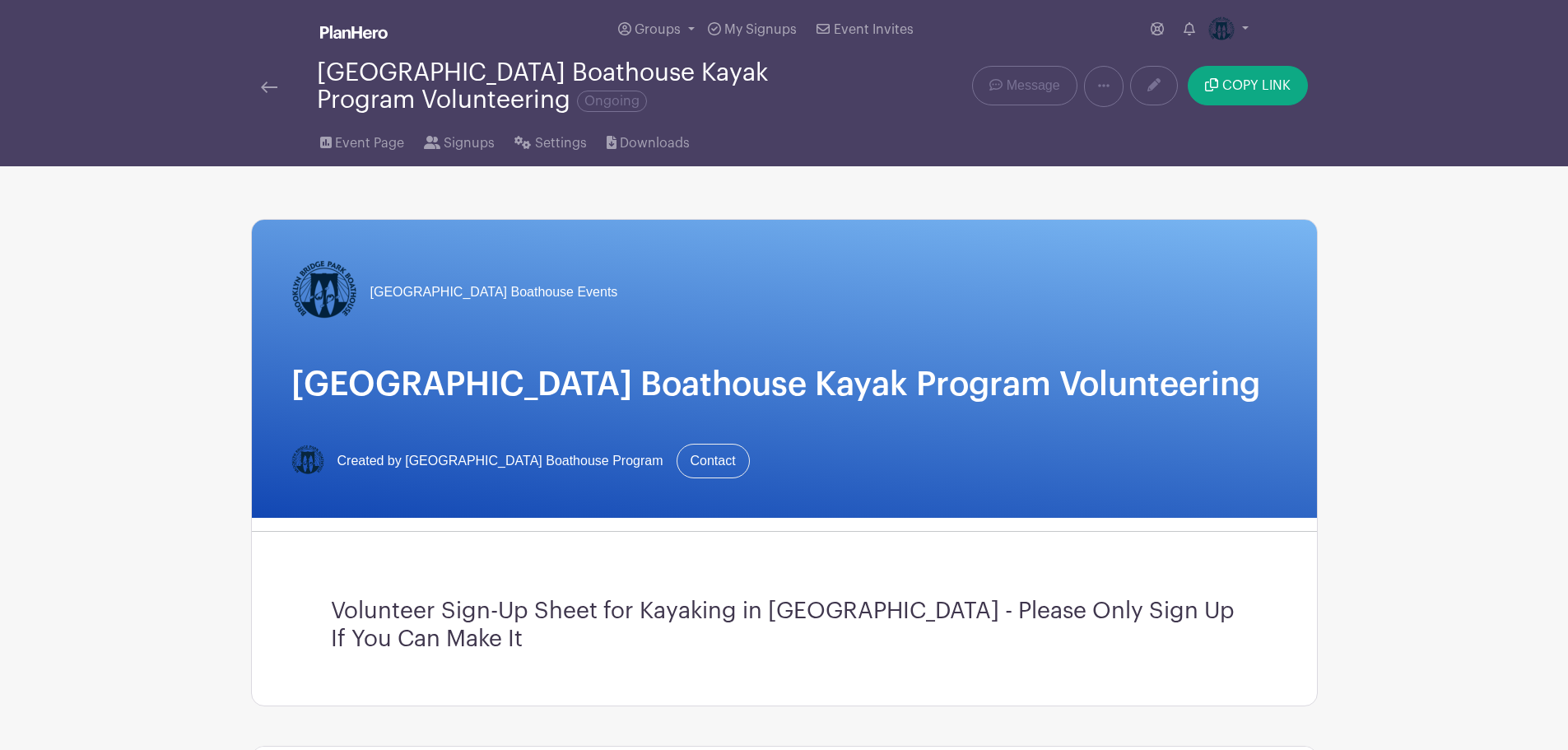
scroll to position [411, 0]
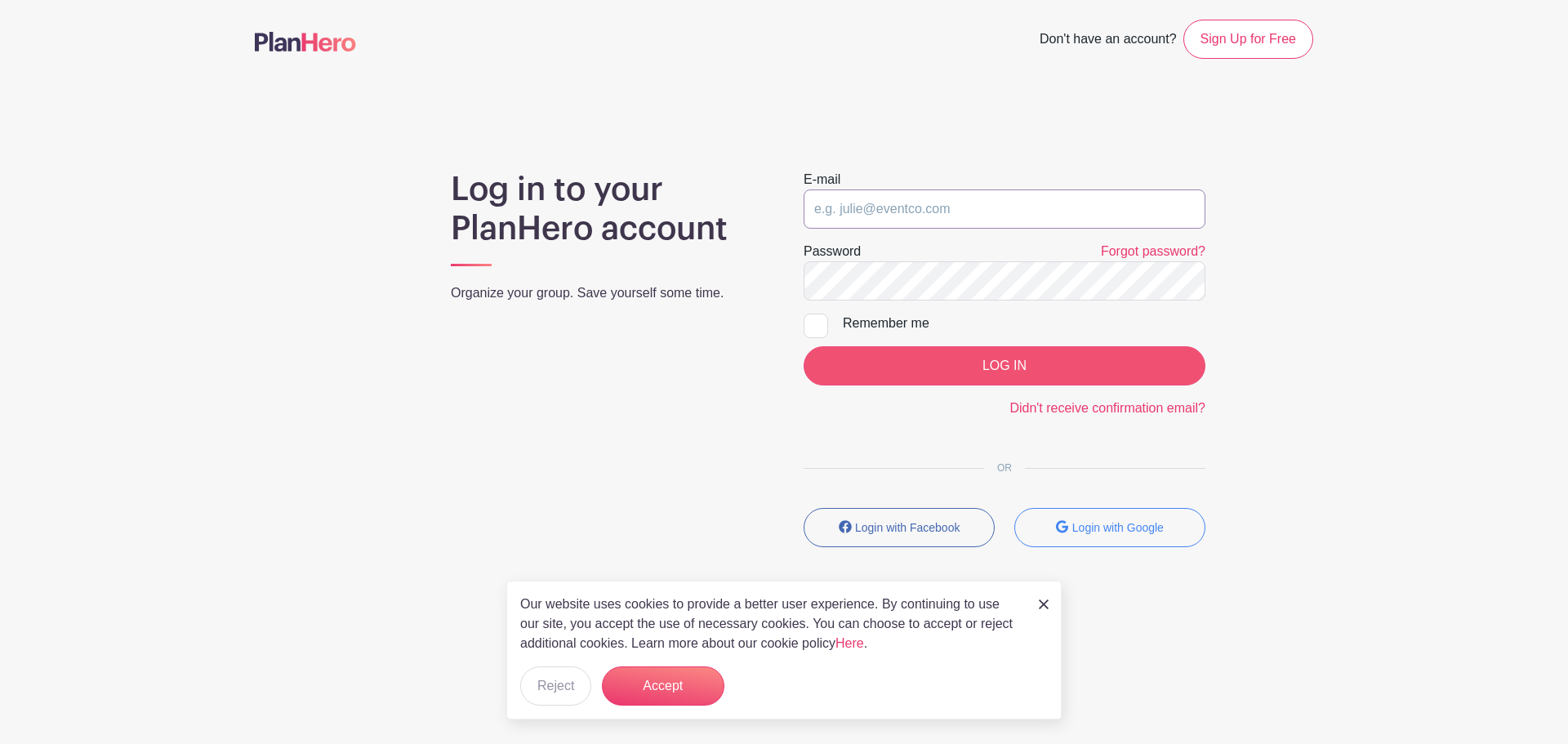
type input "[EMAIL_ADDRESS][DOMAIN_NAME]"
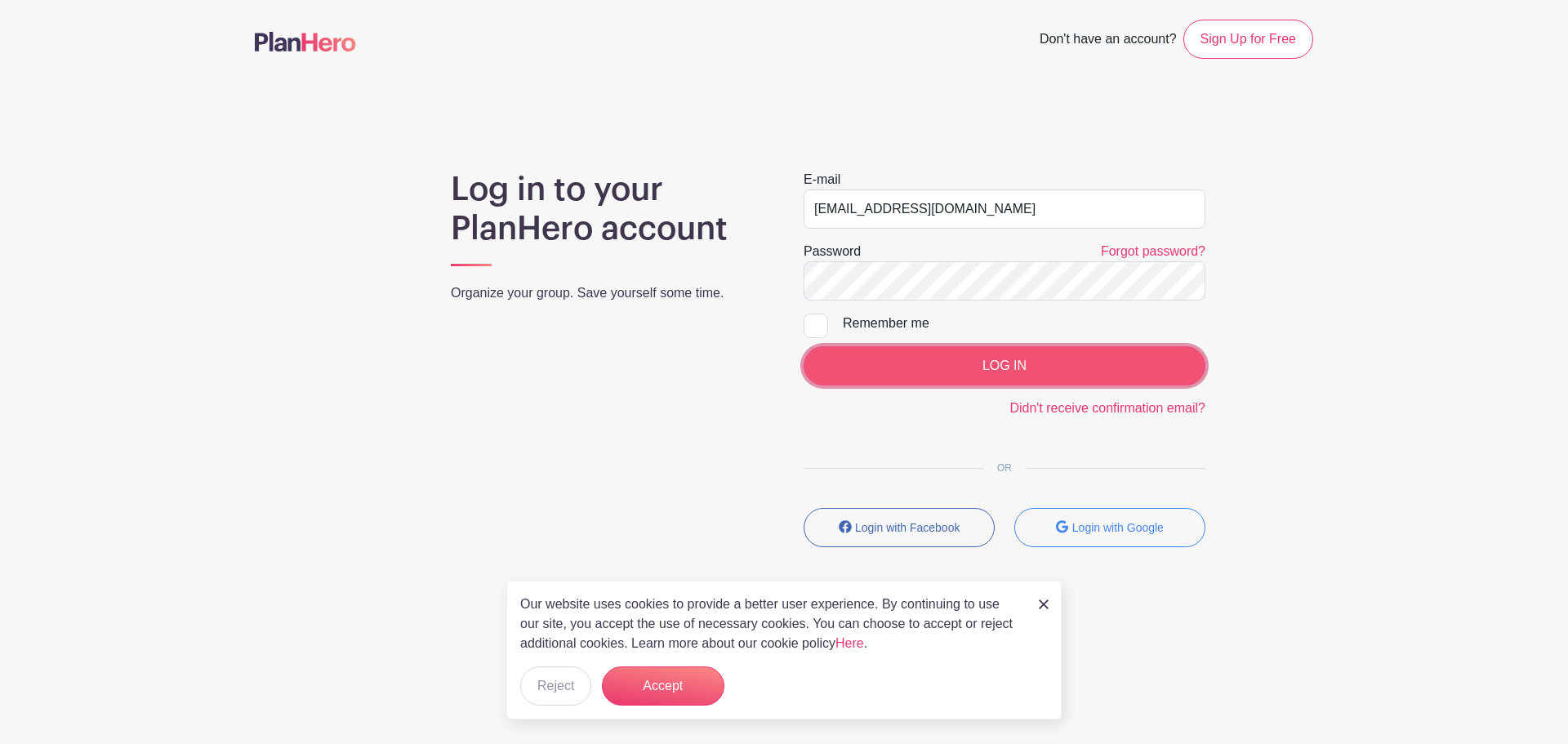
click at [1018, 365] on input "LOG IN" at bounding box center [1004, 366] width 402 height 39
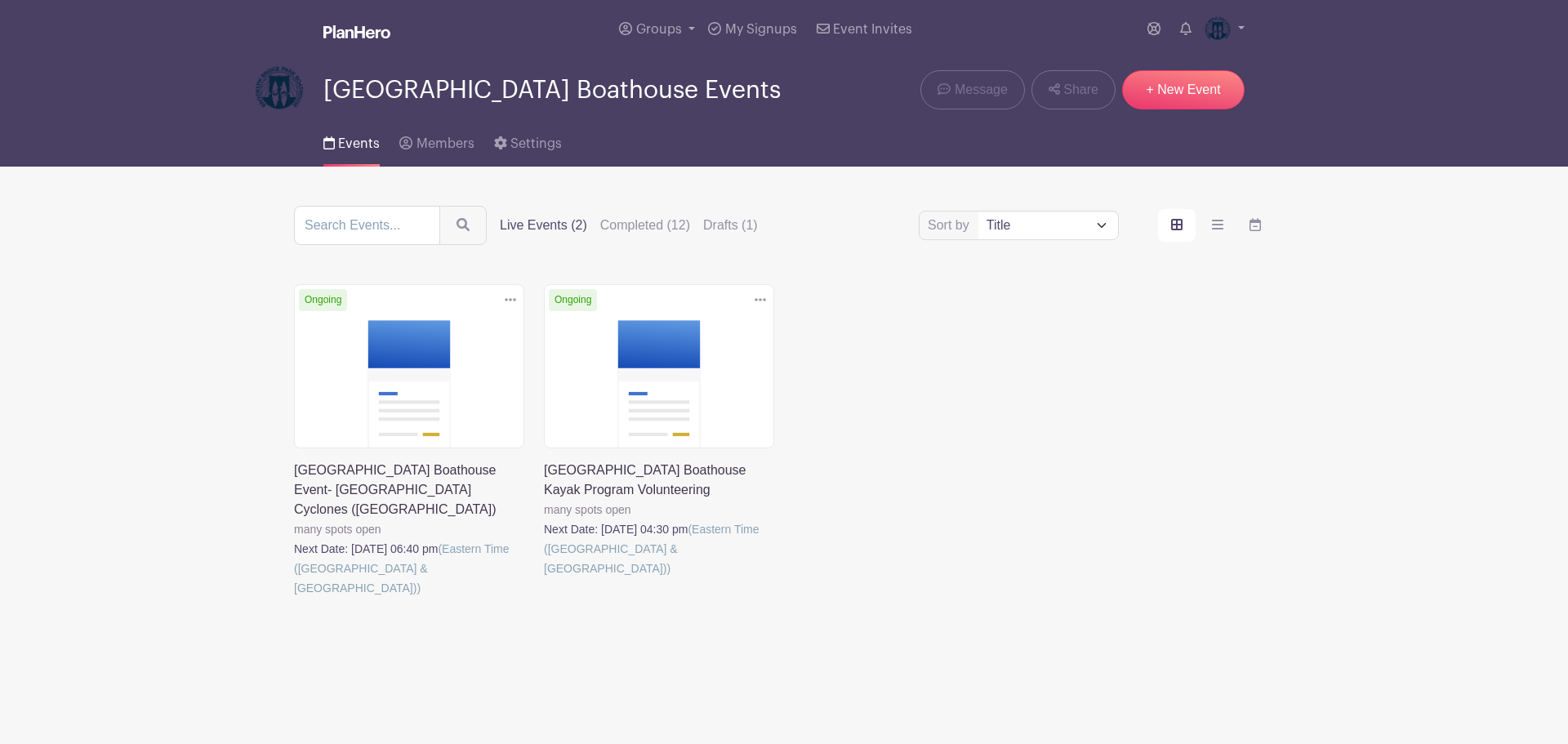
click at [544, 578] on link at bounding box center [544, 578] width 0 height 0
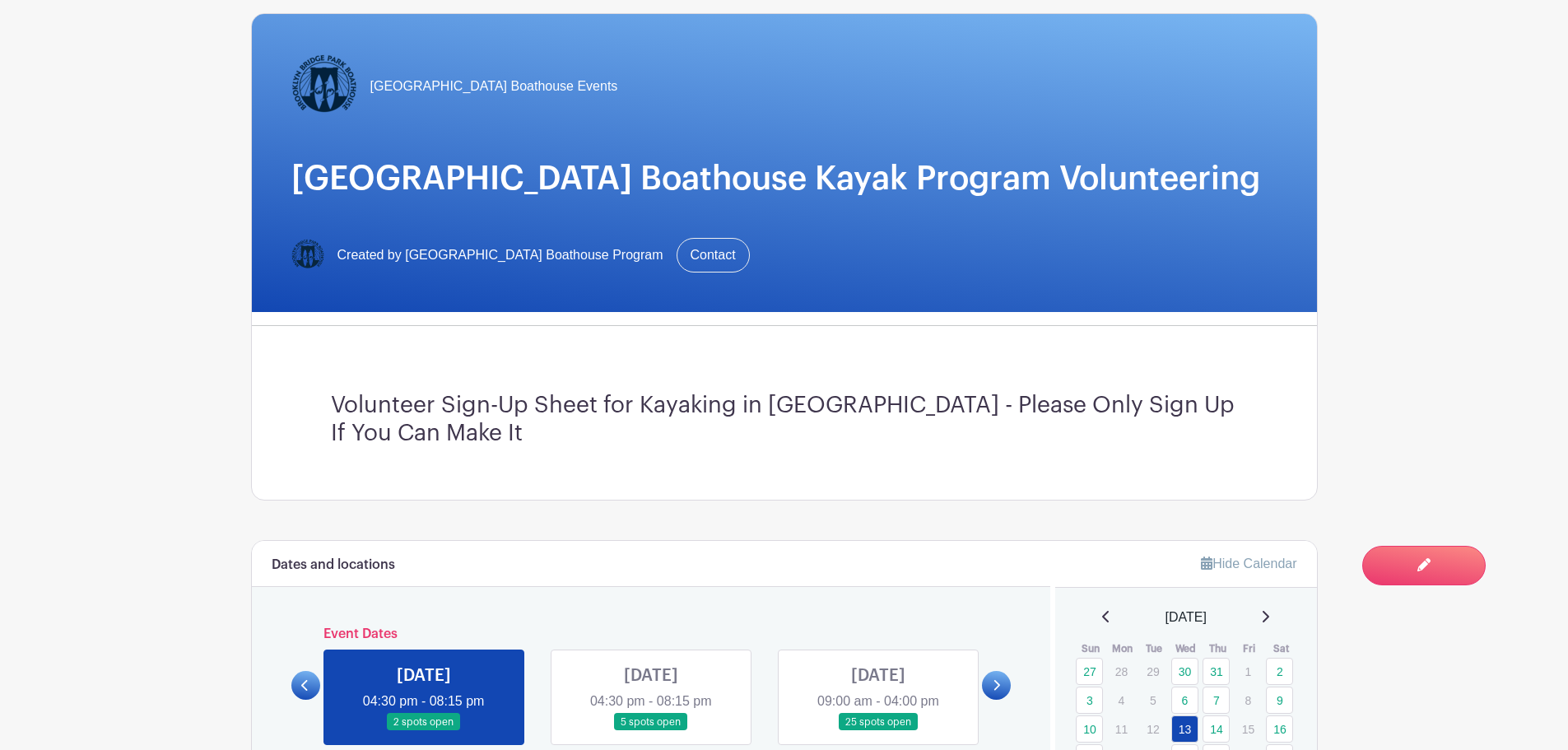
scroll to position [329, 0]
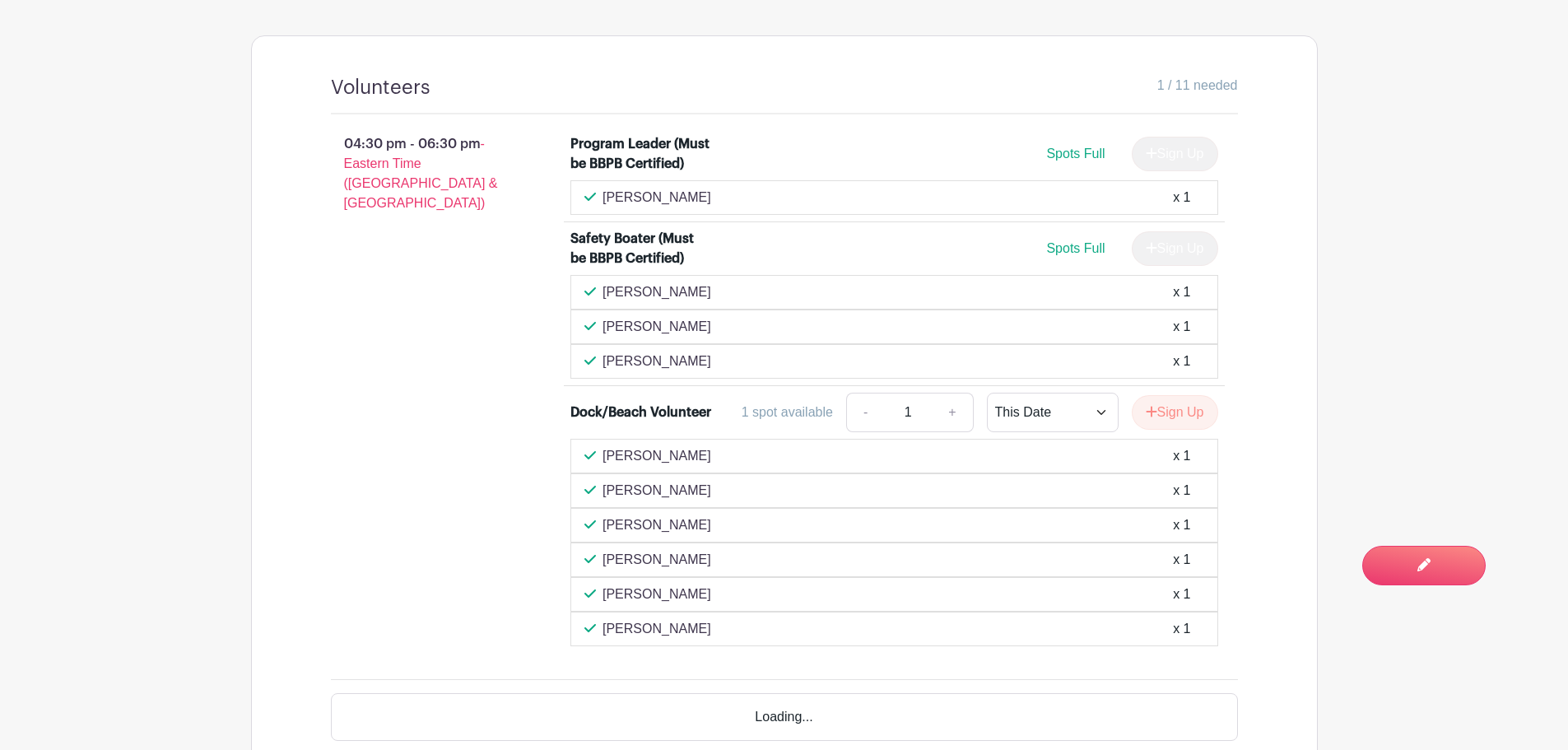
scroll to position [1070, 0]
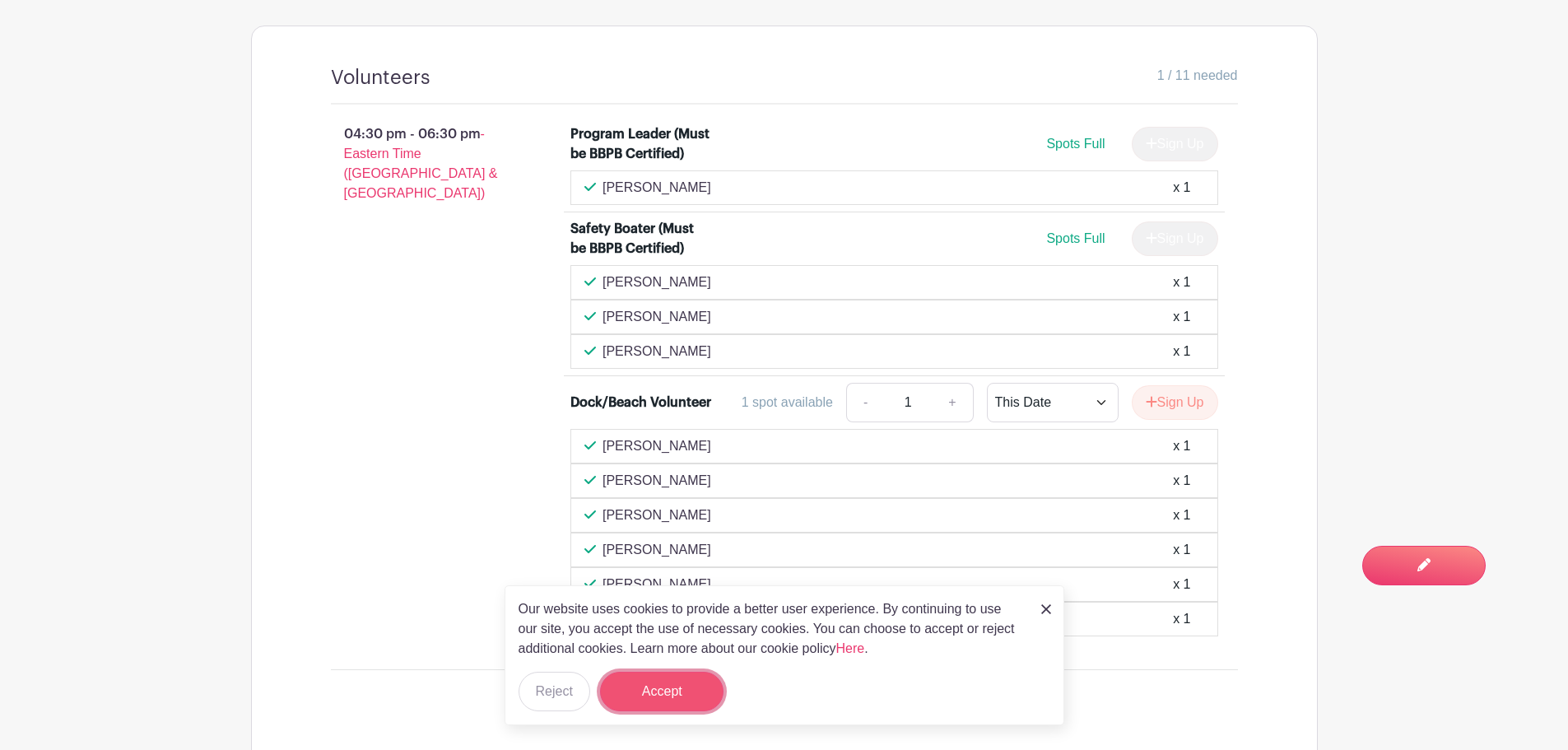
click at [693, 685] on button "Accept" at bounding box center [662, 691] width 124 height 39
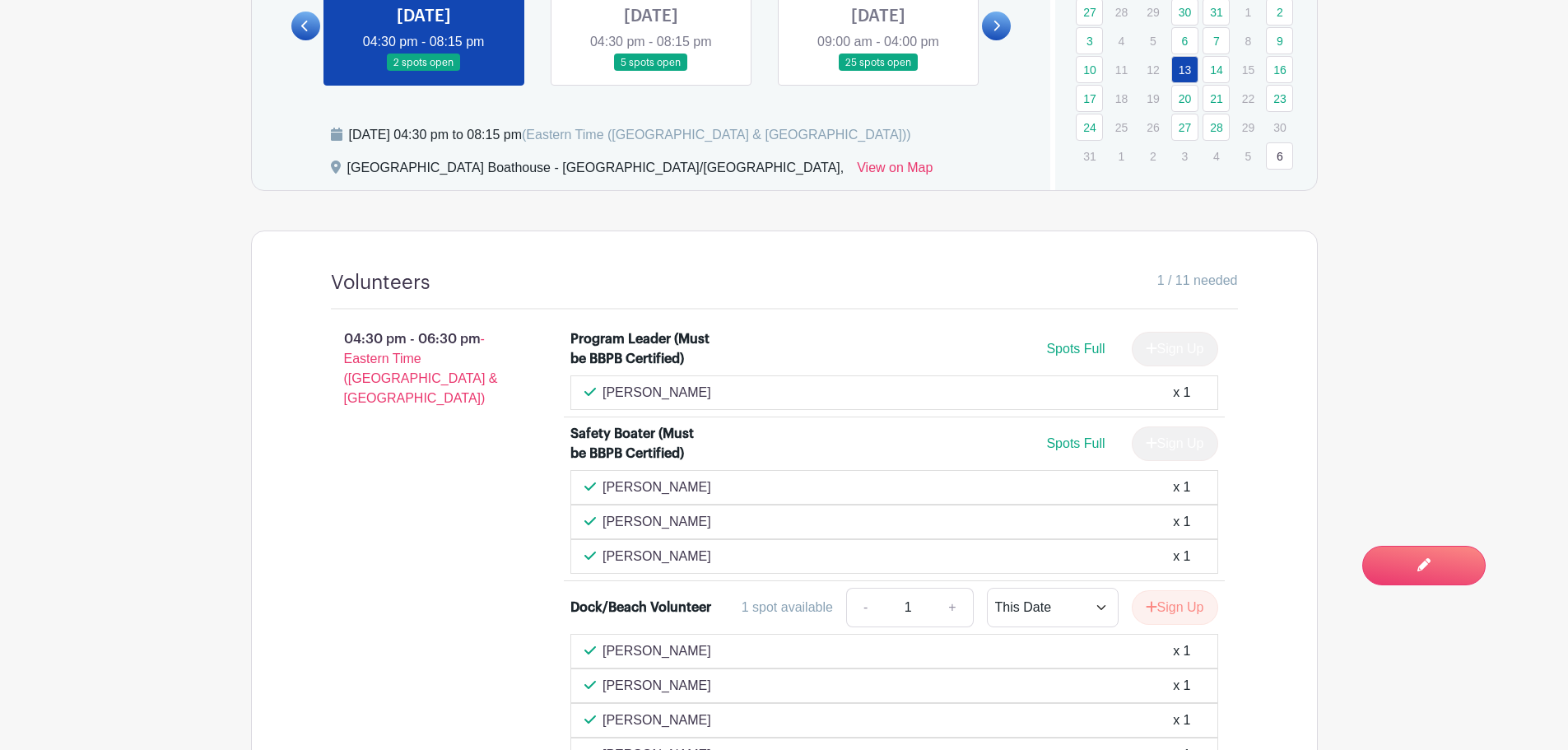
scroll to position [628, 0]
